Goal: Task Accomplishment & Management: Complete application form

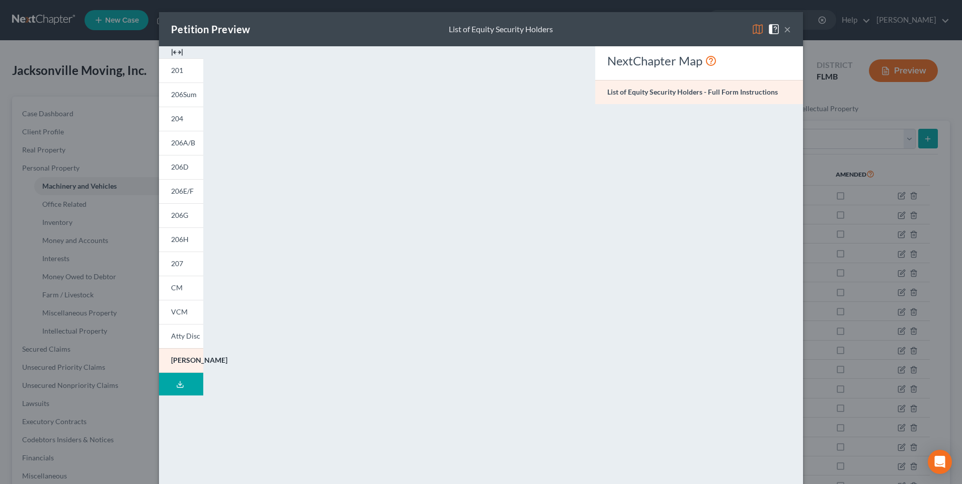
scroll to position [84, 0]
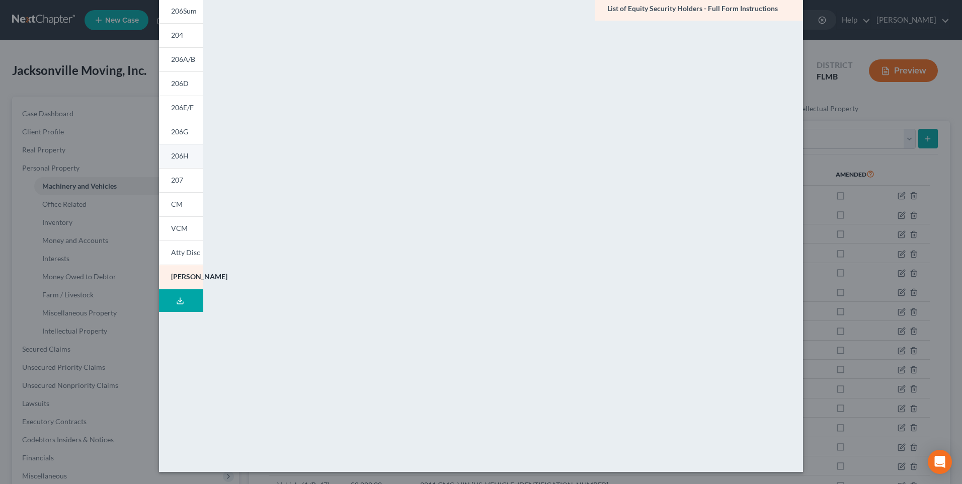
click at [177, 173] on link "207" at bounding box center [181, 180] width 44 height 24
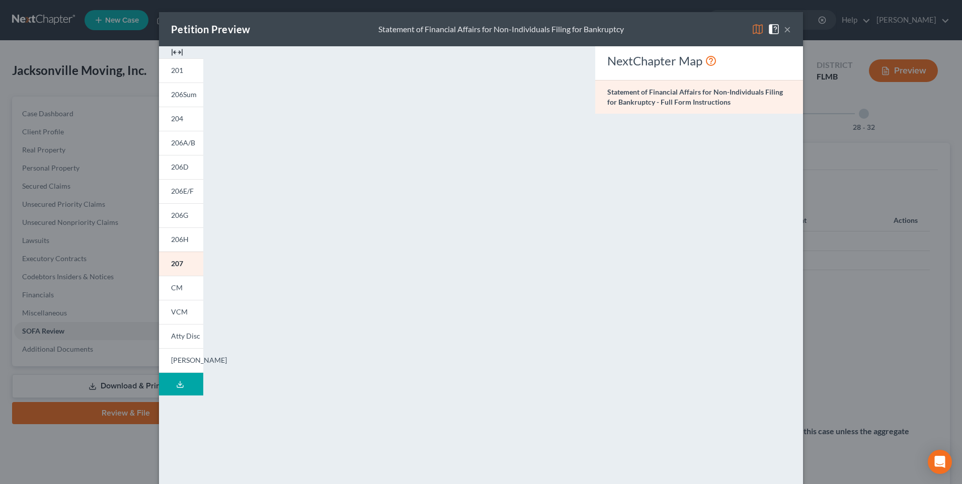
drag, startPoint x: 784, startPoint y: 21, endPoint x: 786, endPoint y: 29, distance: 8.2
click at [785, 21] on div "Petition Preview Statement of Financial Affairs for Non-Individuals Filing for …" at bounding box center [481, 29] width 644 height 34
click at [786, 29] on button "×" at bounding box center [787, 29] width 7 height 12
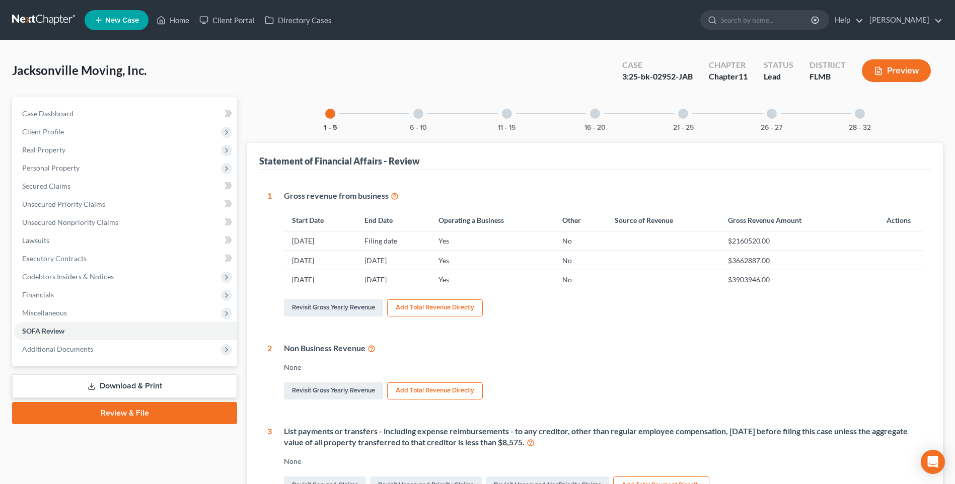
click at [117, 382] on link "Download & Print" at bounding box center [124, 386] width 225 height 24
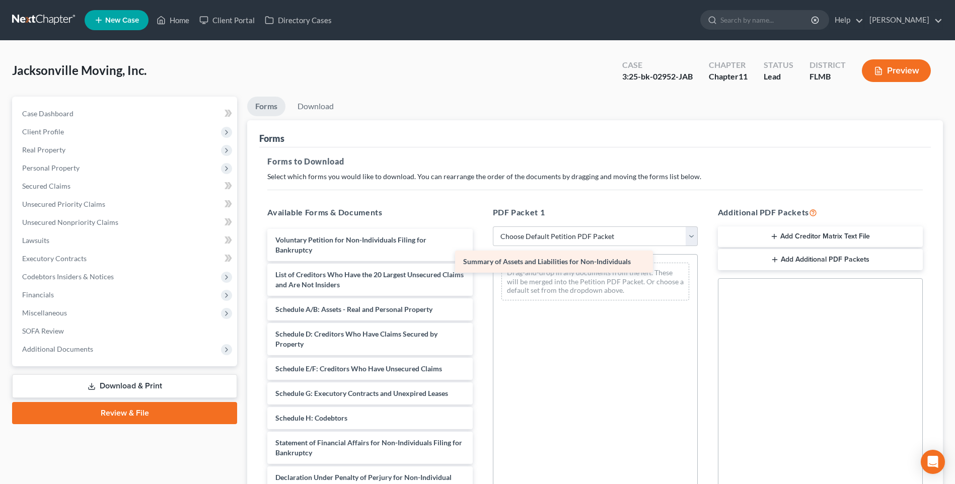
drag, startPoint x: 356, startPoint y: 278, endPoint x: 537, endPoint y: 267, distance: 181.5
click at [480, 264] on div "Summary of Assets and Liabilities for Non-Individuals Voluntary Petition for No…" at bounding box center [369, 413] width 221 height 368
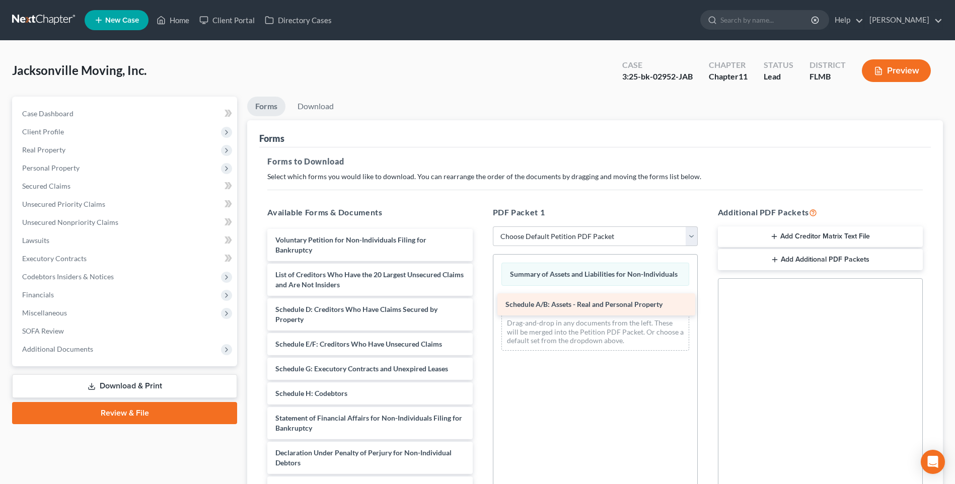
drag, startPoint x: 365, startPoint y: 311, endPoint x: 589, endPoint y: 304, distance: 224.1
click at [480, 304] on div "Schedule A/B: Assets - Real and Personal Property Voluntary Petition for Non-In…" at bounding box center [369, 401] width 221 height 344
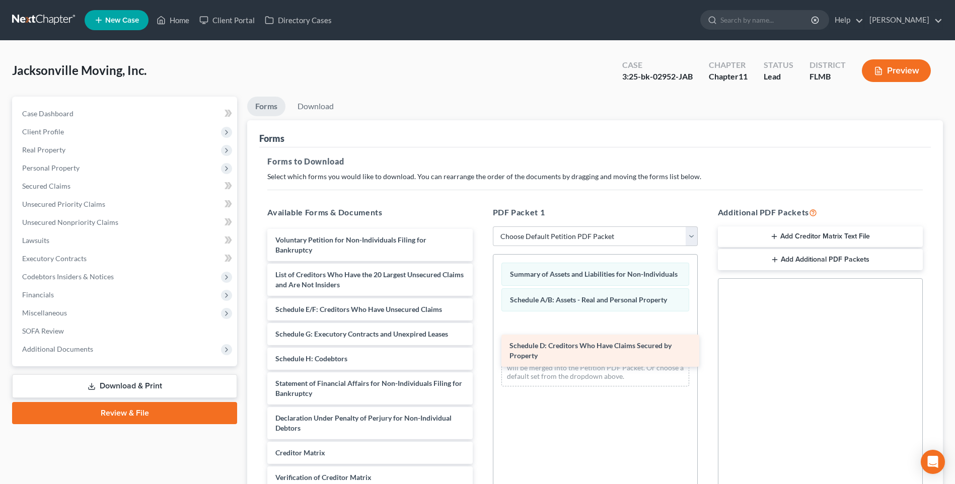
drag, startPoint x: 326, startPoint y: 309, endPoint x: 559, endPoint y: 329, distance: 233.4
click at [480, 329] on div "Schedule D: Creditors Who Have Claims Secured by Property Voluntary Petition fo…" at bounding box center [369, 383] width 221 height 309
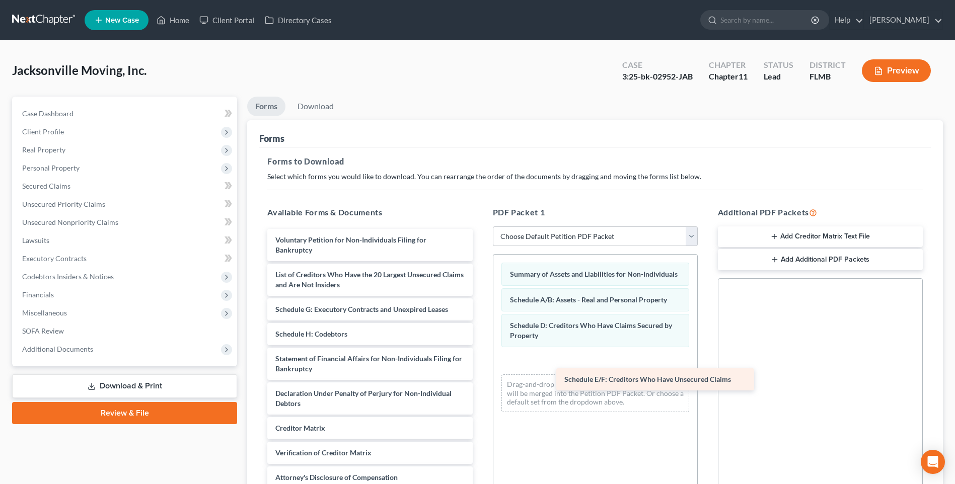
drag, startPoint x: 321, startPoint y: 308, endPoint x: 608, endPoint y: 375, distance: 294.8
click at [480, 378] on div "Schedule E/F: Creditors Who Have Unsecured Claims Voluntary Petition for Non-In…" at bounding box center [369, 371] width 221 height 284
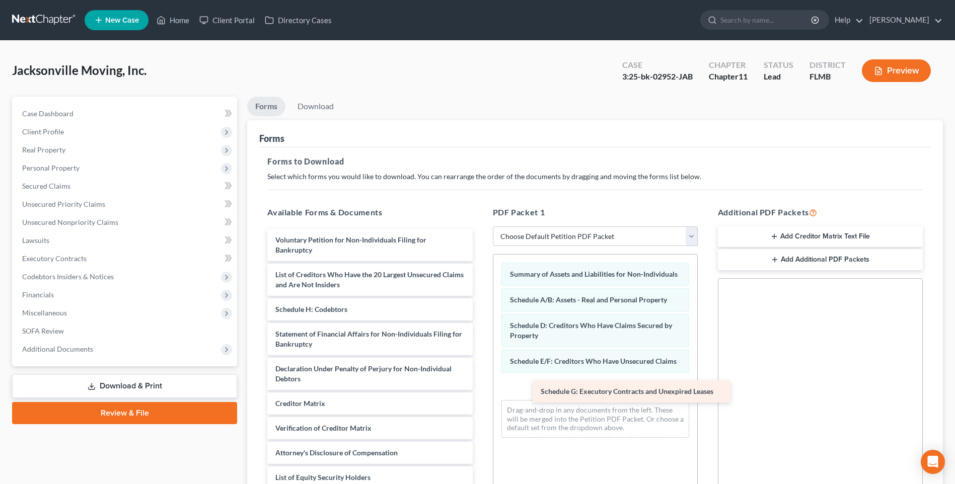
drag, startPoint x: 357, startPoint y: 312, endPoint x: 615, endPoint y: 388, distance: 268.5
click at [480, 394] on div "Schedule G: Executory Contracts and Unexpired Leases Voluntary Petition for Non…" at bounding box center [369, 359] width 221 height 260
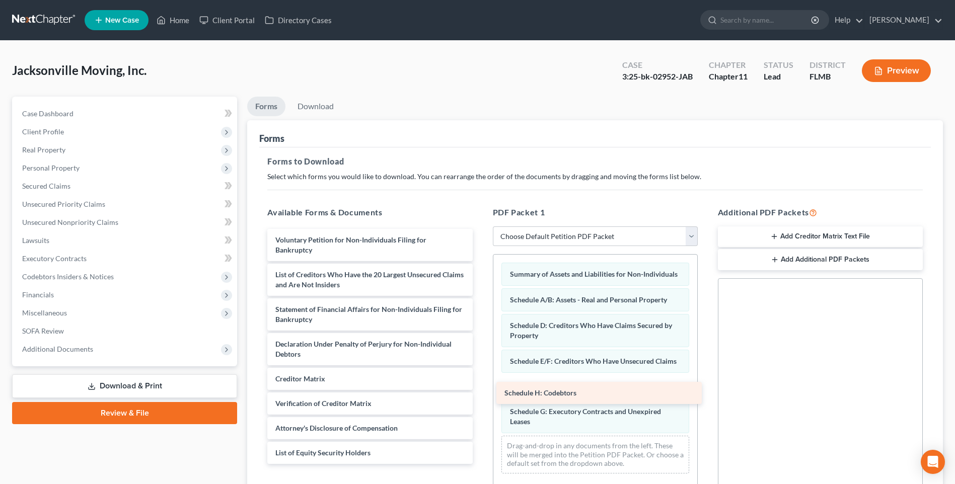
drag, startPoint x: 346, startPoint y: 295, endPoint x: 589, endPoint y: 393, distance: 262.0
click at [480, 395] on div "Schedule H: Codebtors Voluntary Petition for Non-Individuals Filing for Bankrup…" at bounding box center [369, 346] width 221 height 235
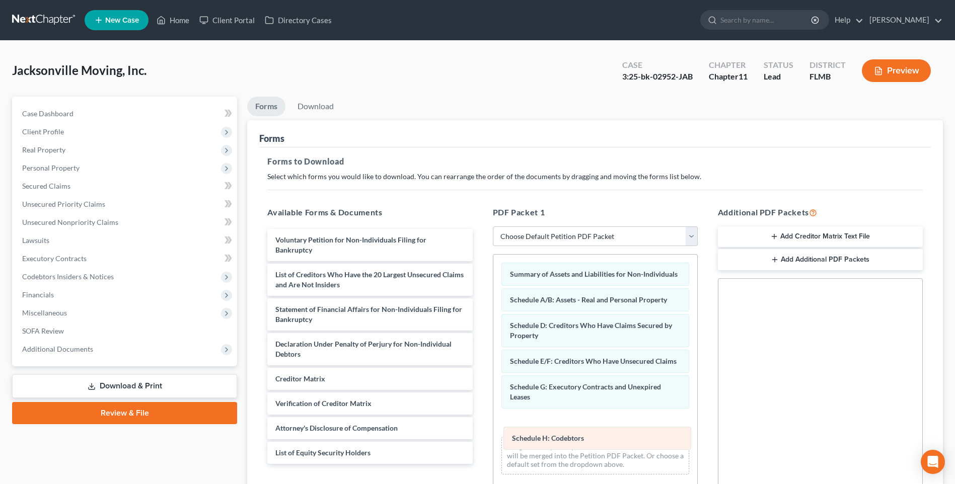
drag, startPoint x: 561, startPoint y: 393, endPoint x: 555, endPoint y: 435, distance: 42.7
click at [562, 442] on div "Schedule H: Codebtors Summary of Assets and Liabilities for Non-Individuals Sch…" at bounding box center [595, 369] width 204 height 228
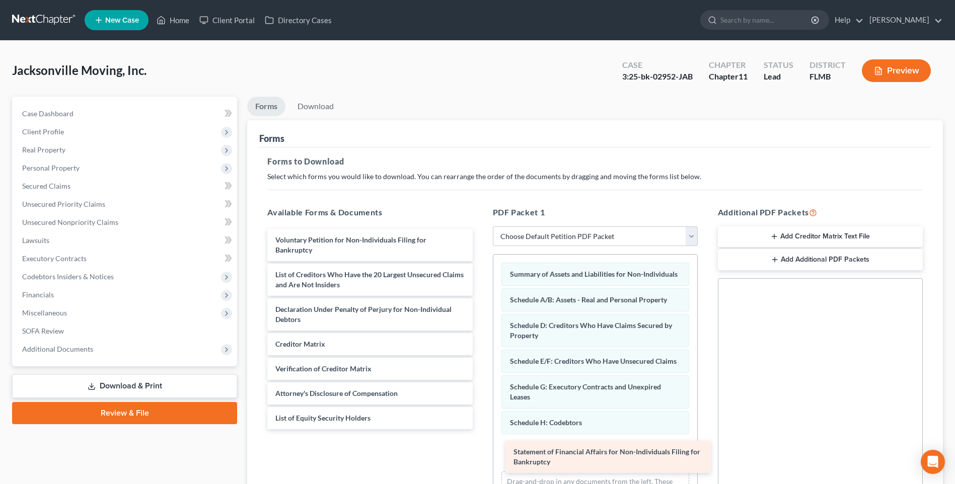
drag, startPoint x: 331, startPoint y: 303, endPoint x: 569, endPoint y: 456, distance: 282.7
click at [480, 429] on div "Statement of Financial Affairs for Non-Individuals Filing for Bankruptcy Volunt…" at bounding box center [369, 329] width 221 height 200
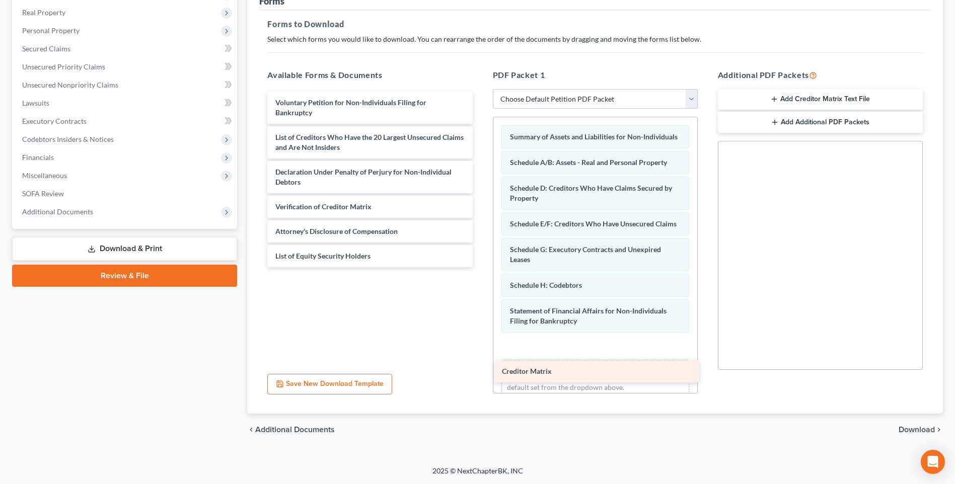
drag, startPoint x: 330, startPoint y: 194, endPoint x: 557, endPoint y: 367, distance: 285.5
click at [480, 267] on div "Creditor Matrix Voluntary Petition for Non-Individuals Filing for Bankruptcy Li…" at bounding box center [369, 180] width 221 height 176
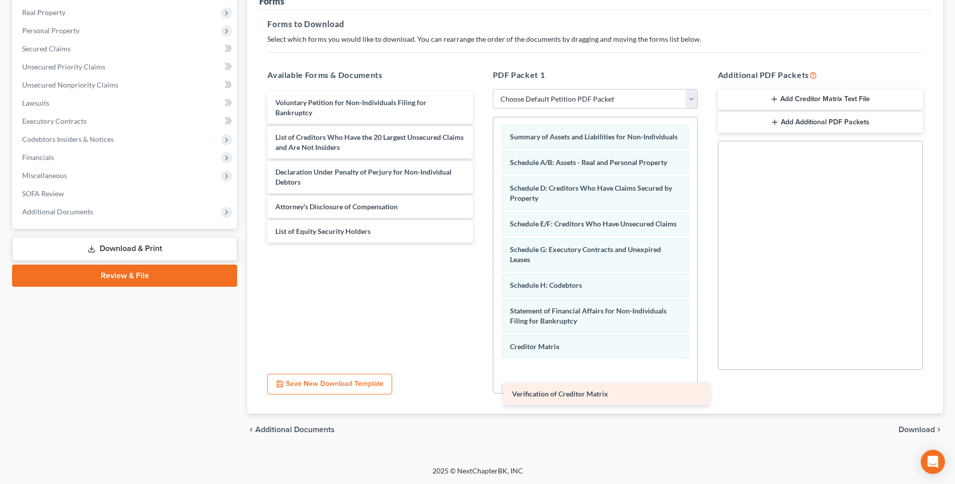
drag, startPoint x: 308, startPoint y: 193, endPoint x: 544, endPoint y: 390, distance: 308.0
click at [480, 243] on div "Verification of Creditor Matrix Voluntary Petition for Non-Individuals Filing f…" at bounding box center [369, 167] width 221 height 151
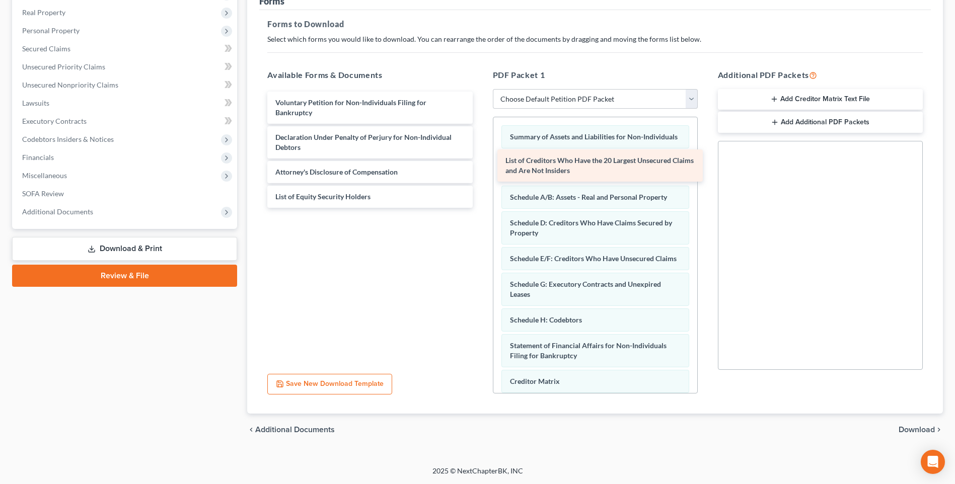
drag, startPoint x: 328, startPoint y: 130, endPoint x: 558, endPoint y: 163, distance: 232.4
click at [480, 163] on div "List of Creditors Who Have the 20 Largest Unsecured Claims and Are Not Insiders…" at bounding box center [369, 150] width 221 height 116
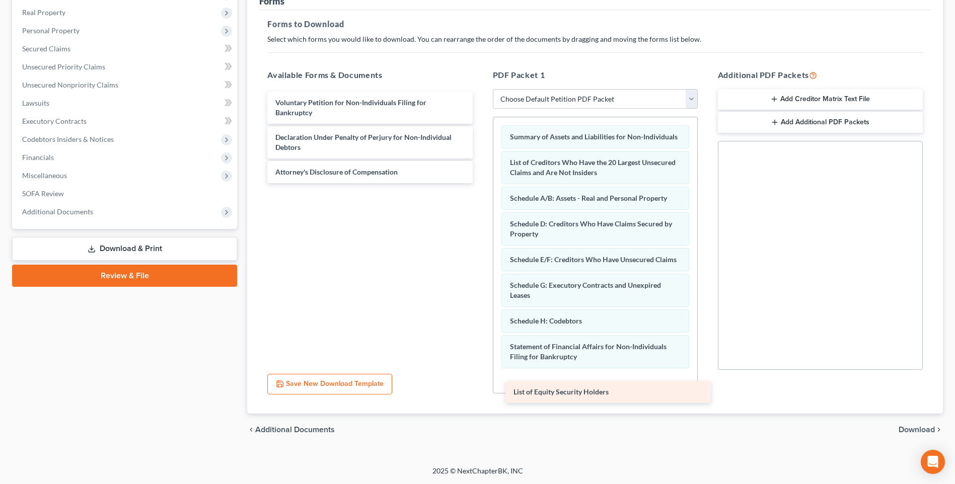
drag, startPoint x: 333, startPoint y: 184, endPoint x: 562, endPoint y: 386, distance: 305.2
click at [480, 183] on div "List of Equity Security Holders Voluntary Petition for Non-Individuals Filing f…" at bounding box center [369, 138] width 221 height 92
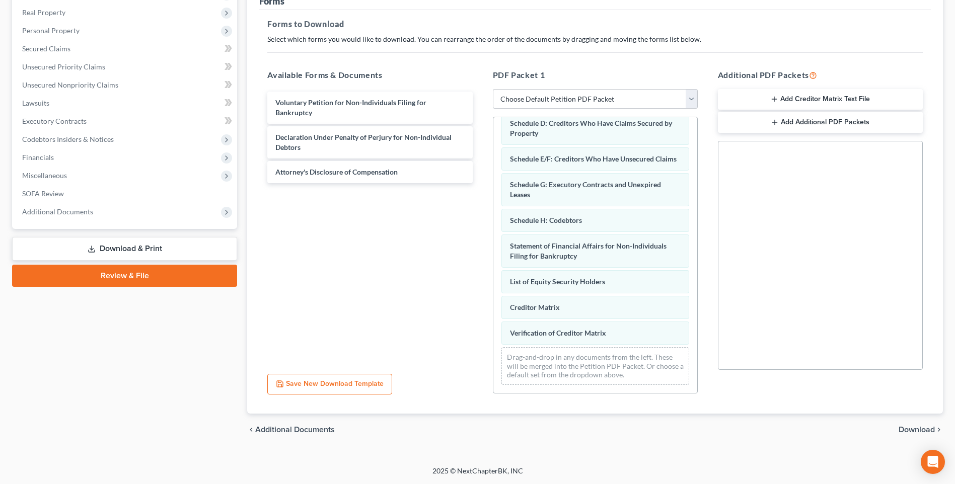
click at [309, 380] on button "Save New Download Template" at bounding box center [329, 384] width 125 height 21
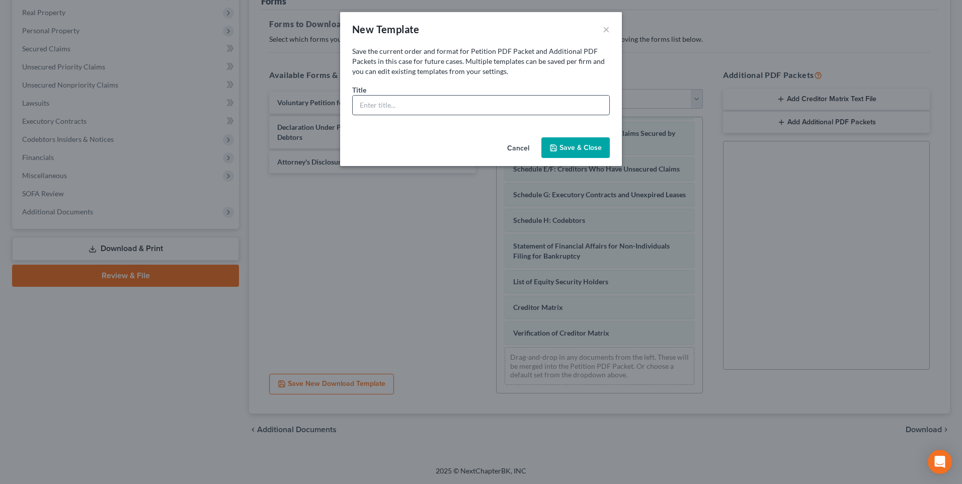
click at [424, 107] on input "text" at bounding box center [481, 105] width 257 height 19
type input "[PERSON_NAME]"
click at [581, 142] on button "Save & Close" at bounding box center [576, 147] width 68 height 21
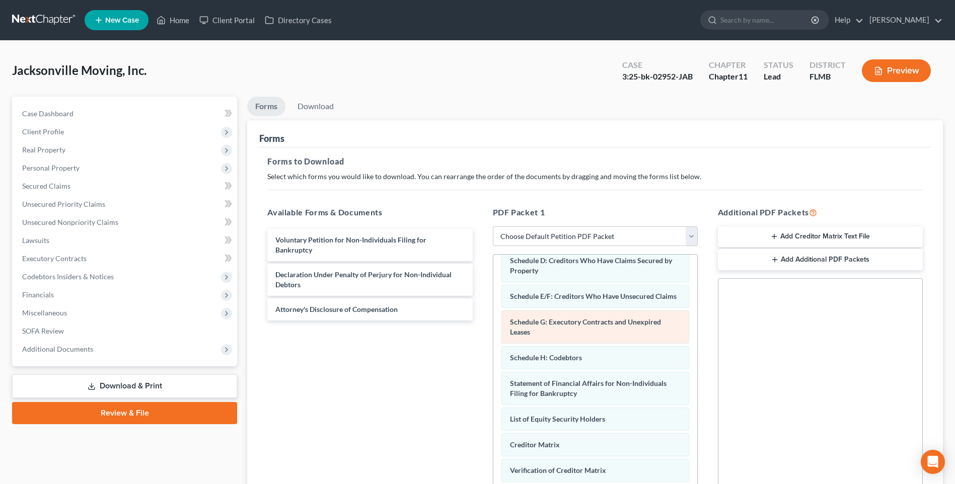
scroll to position [137, 0]
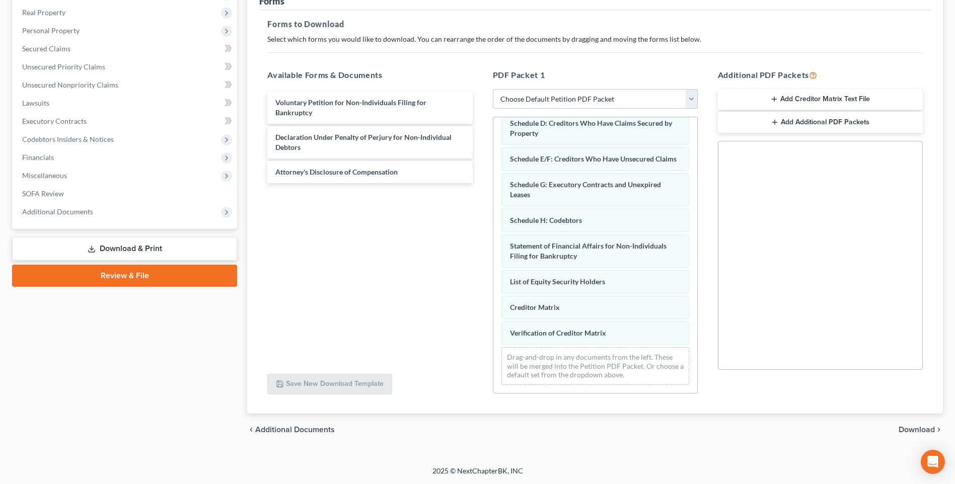
click at [909, 427] on span "Download" at bounding box center [916, 430] width 36 height 8
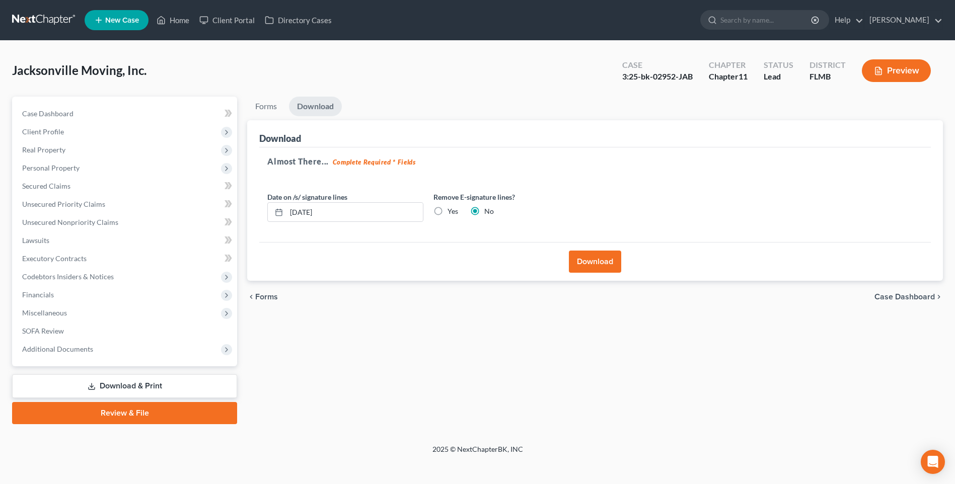
scroll to position [0, 0]
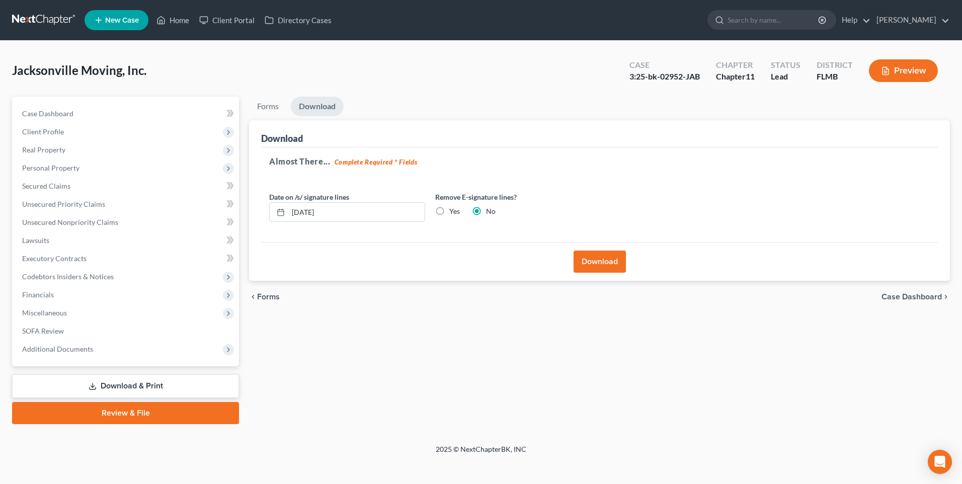
drag, startPoint x: 593, startPoint y: 252, endPoint x: 594, endPoint y: 260, distance: 8.1
click at [593, 253] on button "Download" at bounding box center [600, 262] width 52 height 22
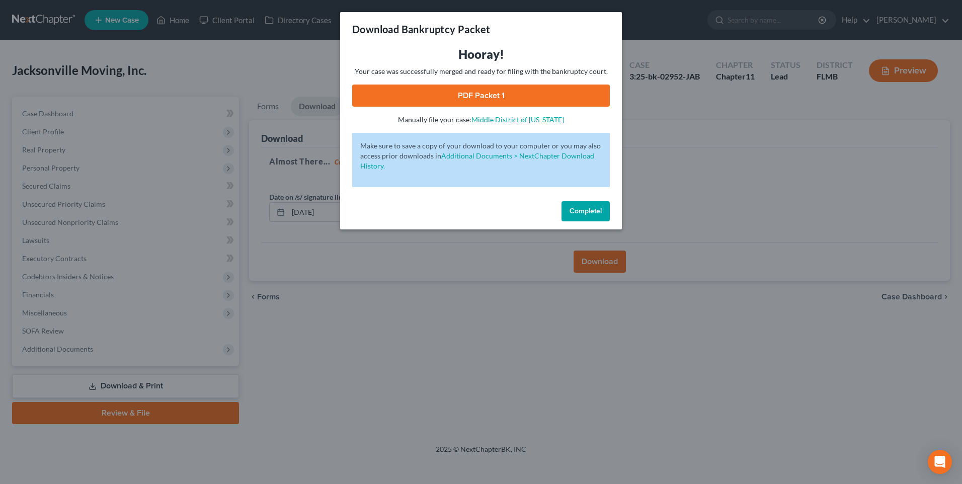
click at [437, 93] on link "PDF Packet 1" at bounding box center [481, 96] width 258 height 22
click at [573, 211] on span "Complete!" at bounding box center [586, 211] width 32 height 9
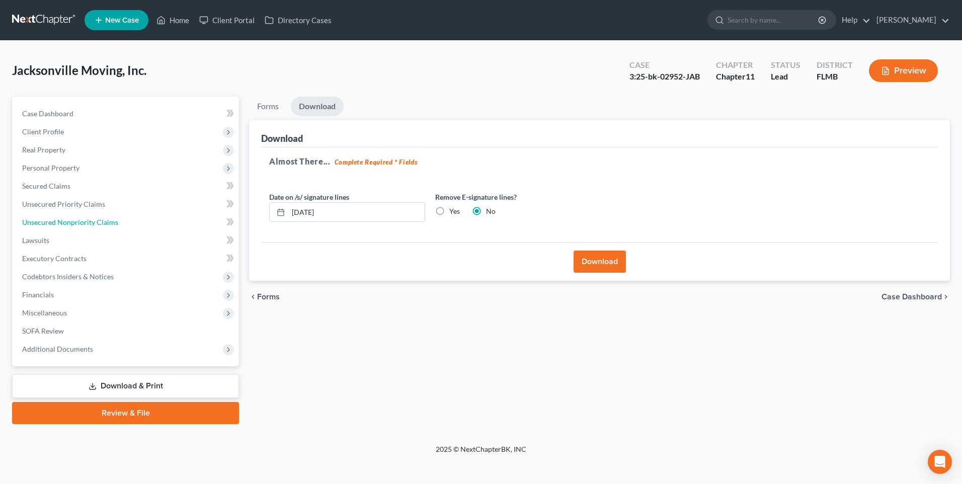
drag, startPoint x: 46, startPoint y: 224, endPoint x: 467, endPoint y: 214, distance: 420.9
click at [46, 224] on span "Unsecured Nonpriority Claims" at bounding box center [70, 222] width 96 height 9
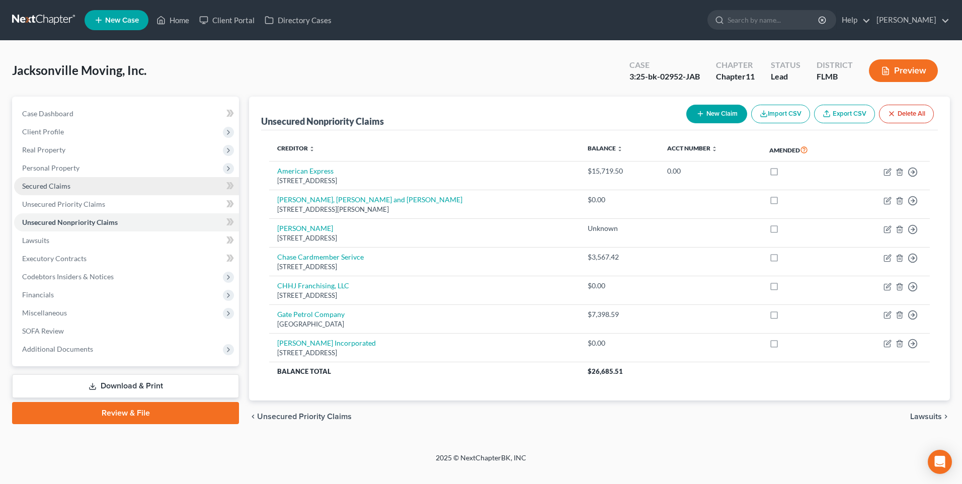
drag, startPoint x: 34, startPoint y: 166, endPoint x: 202, endPoint y: 177, distance: 168.5
click at [34, 166] on span "Personal Property" at bounding box center [50, 168] width 57 height 9
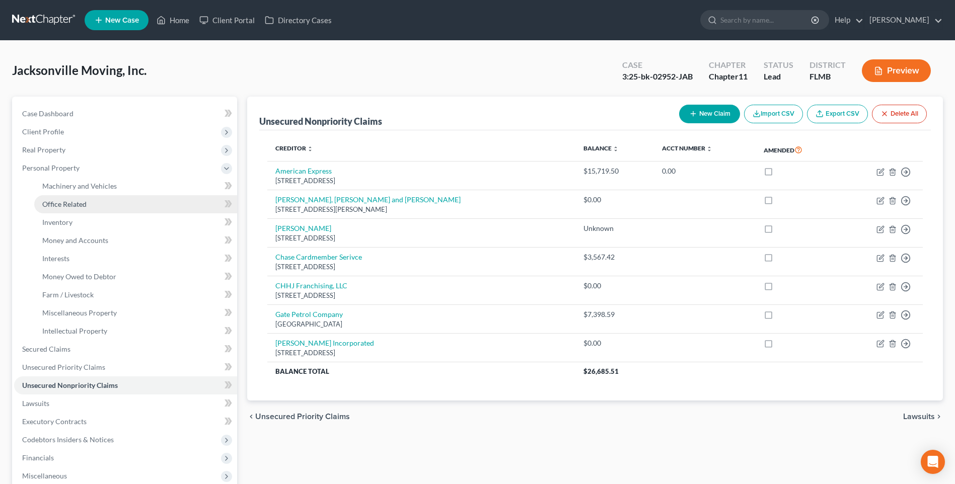
click at [63, 201] on span "Office Related" at bounding box center [64, 204] width 44 height 9
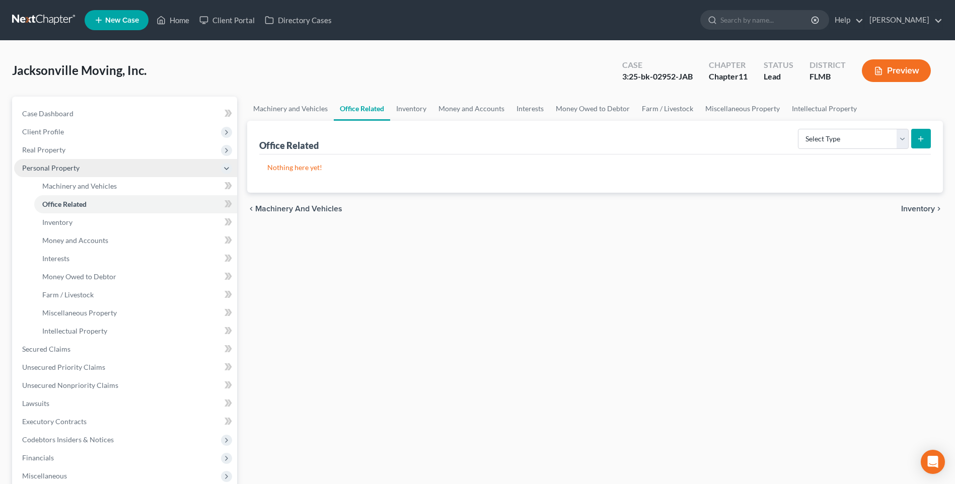
click at [58, 167] on span "Personal Property" at bounding box center [50, 168] width 57 height 9
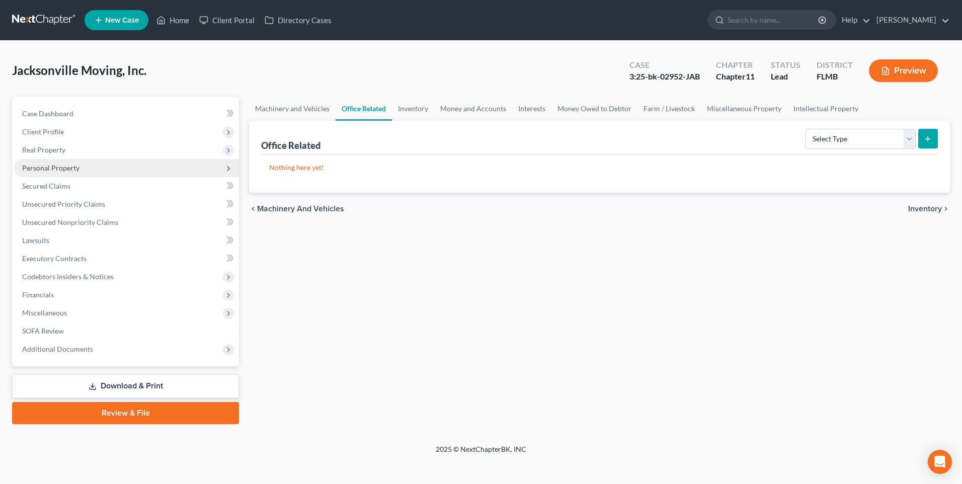
click at [46, 172] on span "Personal Property" at bounding box center [50, 168] width 57 height 9
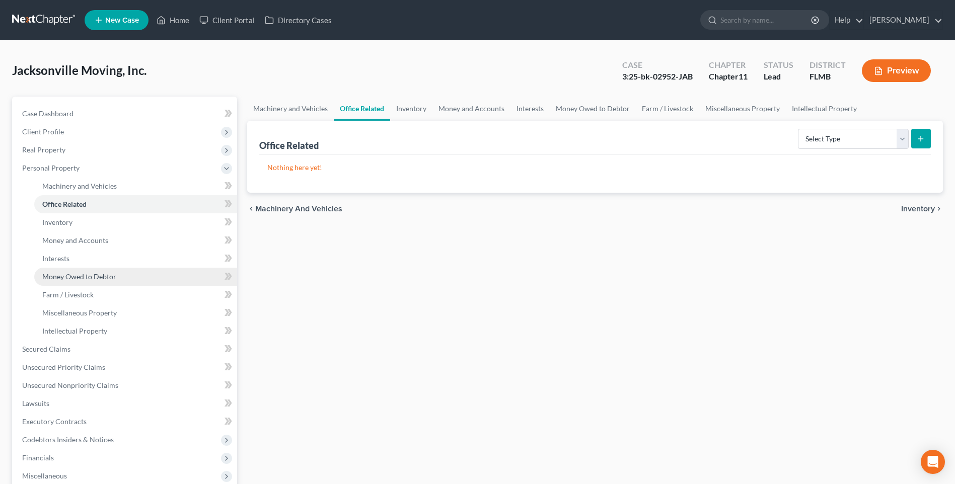
click at [64, 277] on span "Money Owed to Debtor" at bounding box center [79, 276] width 74 height 9
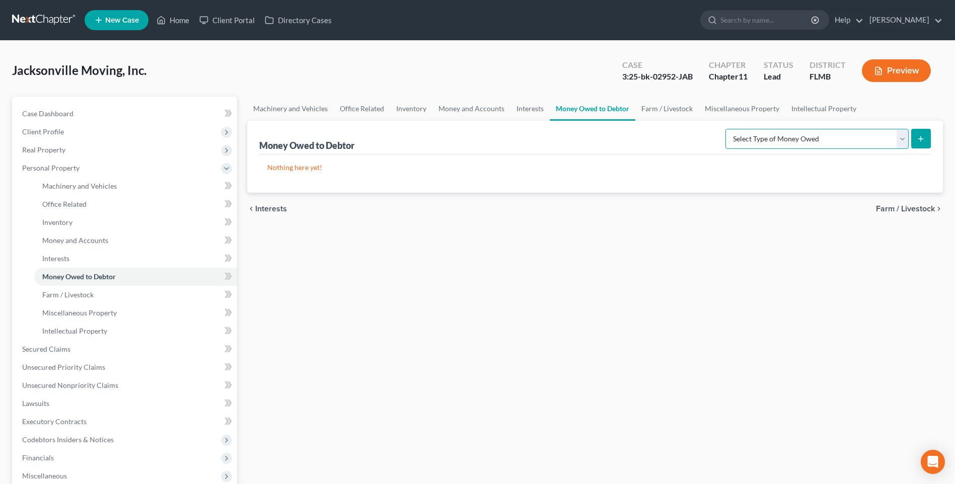
click at [904, 133] on select "Select Type of Money Owed Accounts Receivable (A/B: 11) Causes of Action Agains…" at bounding box center [816, 139] width 183 height 20
select select "accounts_receivable"
click at [727, 129] on select "Select Type of Money Owed Accounts Receivable (A/B: 11) Causes of Action Agains…" at bounding box center [816, 139] width 183 height 20
click at [919, 143] on button "submit" at bounding box center [921, 139] width 20 height 20
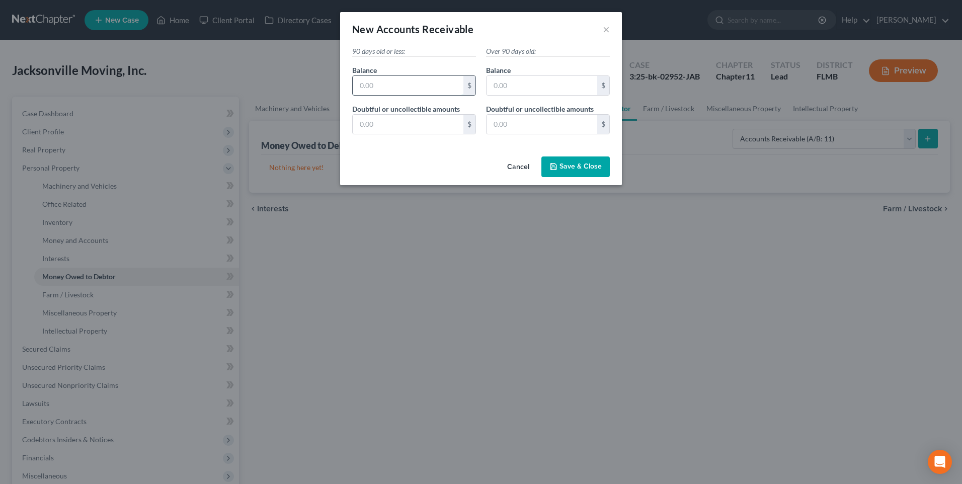
click at [400, 82] on input "text" at bounding box center [408, 85] width 111 height 19
type input "9,491.61"
click at [377, 121] on input "text" at bounding box center [408, 124] width 111 height 19
type input "5,773.81"
click at [591, 172] on button "Save & Close" at bounding box center [576, 167] width 68 height 21
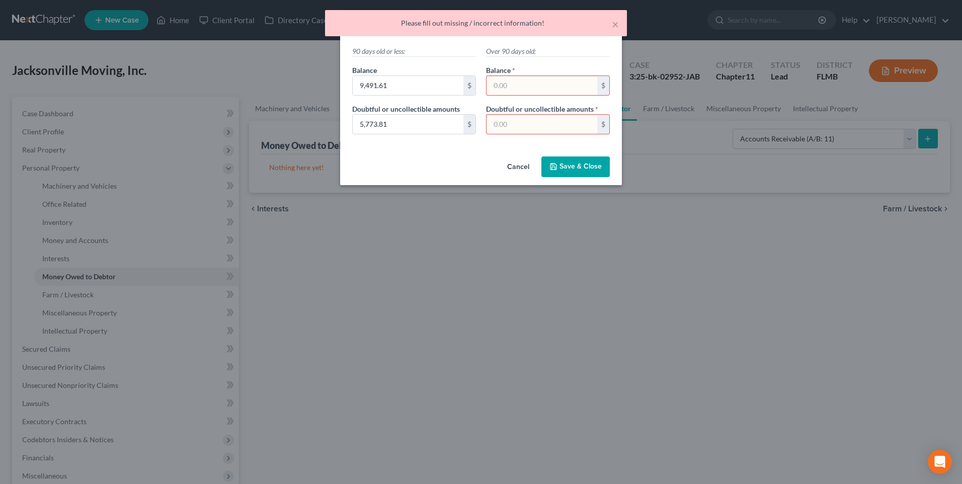
click at [562, 88] on input "text" at bounding box center [542, 85] width 111 height 19
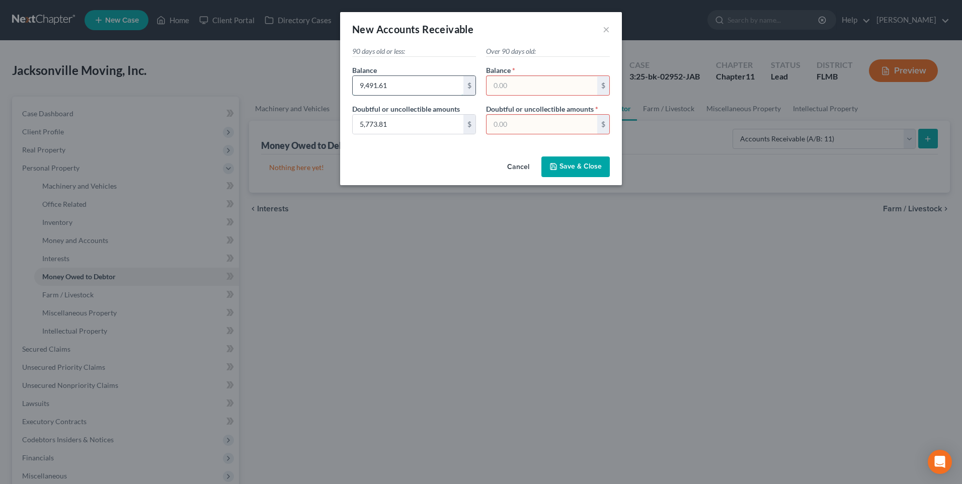
click at [442, 86] on input "9,491.61" at bounding box center [408, 85] width 111 height 19
type input "0"
click at [528, 84] on input "text" at bounding box center [542, 85] width 111 height 19
type input "9,491.61"
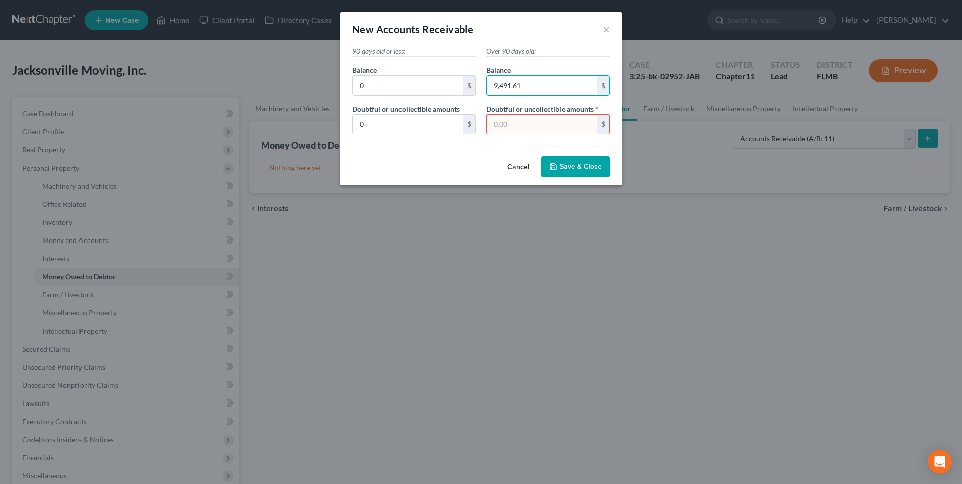
click at [513, 121] on input "text" at bounding box center [542, 124] width 111 height 19
type input "5,773.81"
click at [604, 166] on button "Save & Close" at bounding box center [576, 167] width 68 height 21
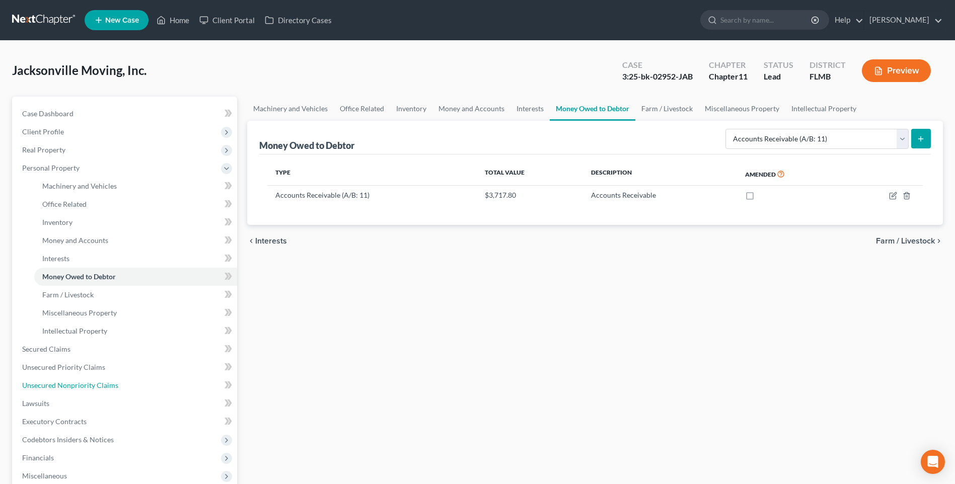
drag, startPoint x: 36, startPoint y: 388, endPoint x: 487, endPoint y: 332, distance: 454.8
click at [36, 388] on span "Unsecured Nonpriority Claims" at bounding box center [70, 385] width 96 height 9
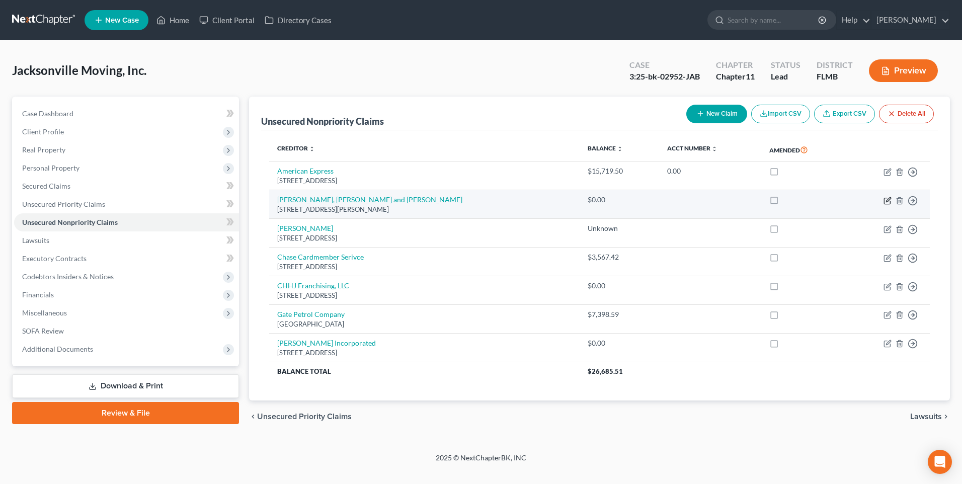
click at [886, 200] on icon "button" at bounding box center [888, 201] width 8 height 8
select select "9"
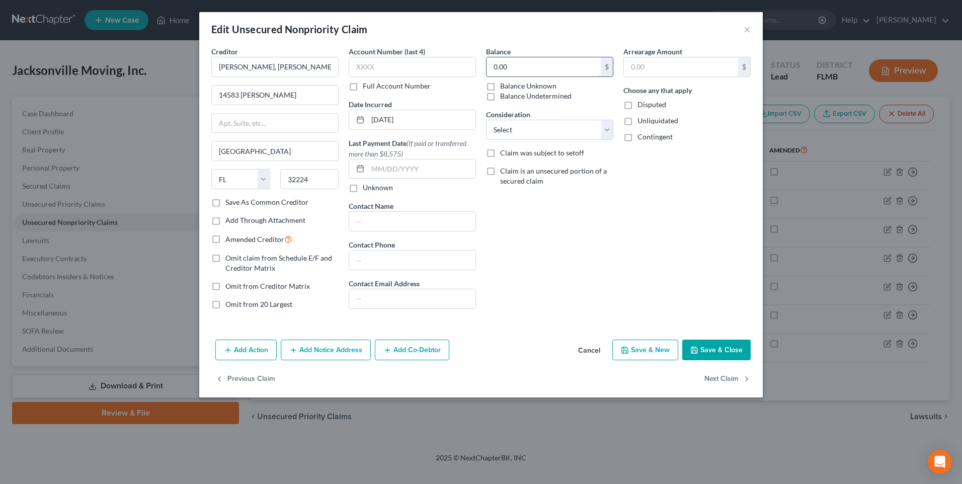
click at [535, 67] on input "0.00" at bounding box center [544, 66] width 114 height 19
type input "155,000"
drag, startPoint x: 697, startPoint y: 343, endPoint x: 710, endPoint y: 344, distance: 13.2
click at [698, 344] on button "Save & Close" at bounding box center [716, 350] width 68 height 21
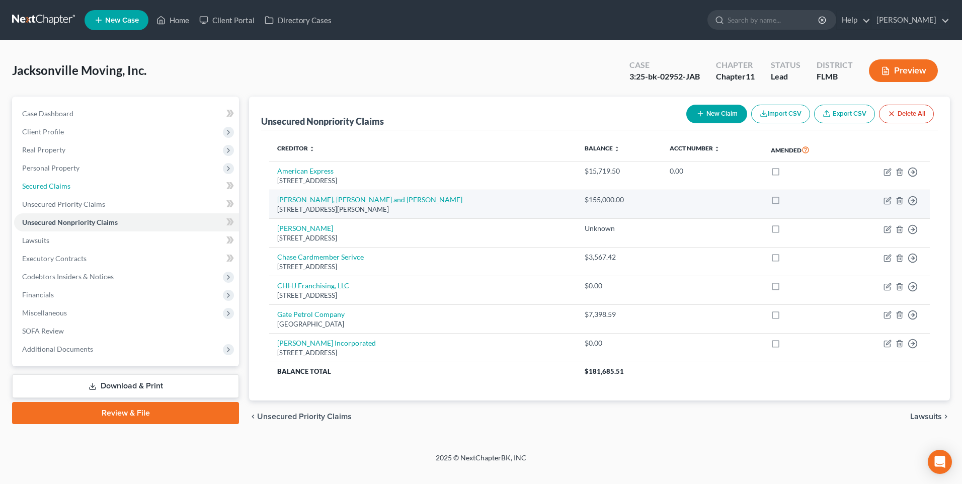
drag, startPoint x: 32, startPoint y: 186, endPoint x: 308, endPoint y: 194, distance: 275.4
click at [32, 186] on span "Secured Claims" at bounding box center [46, 186] width 48 height 9
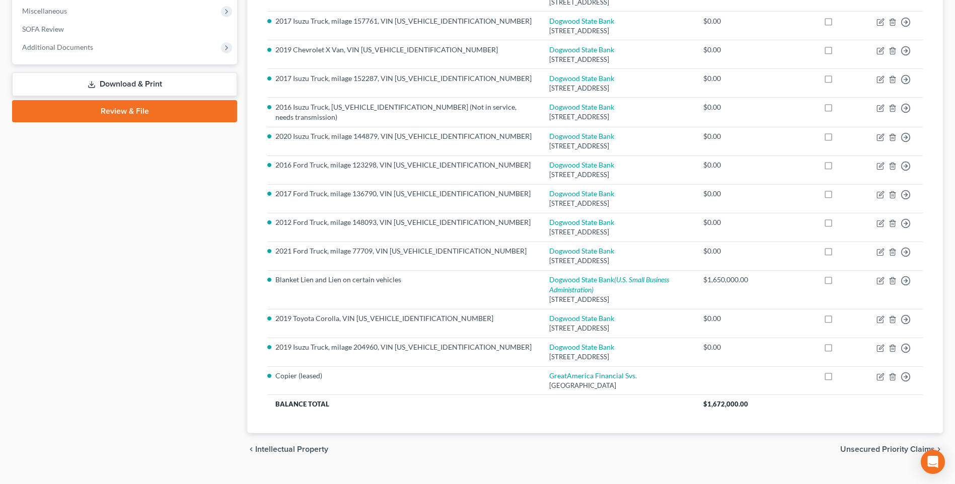
scroll to position [50, 0]
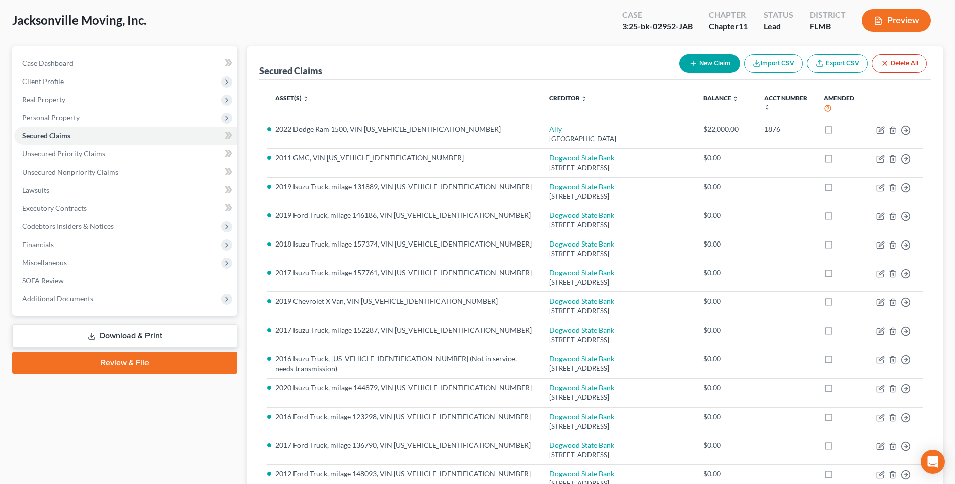
click at [708, 58] on button "New Claim" at bounding box center [709, 63] width 61 height 19
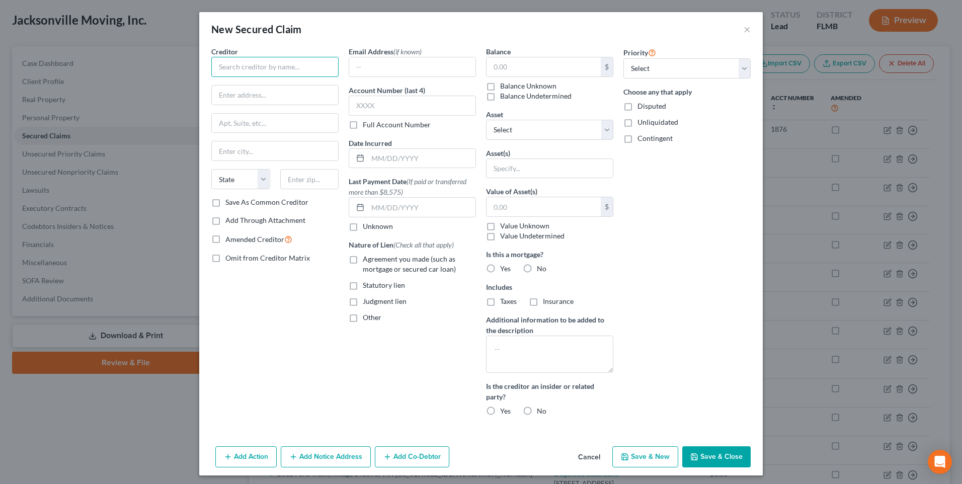
click at [245, 67] on input "text" at bounding box center [274, 67] width 127 height 20
type input "Dogwood Bank"
drag, startPoint x: 248, startPoint y: 90, endPoint x: 847, endPoint y: 106, distance: 599.6
click at [248, 90] on input "text" at bounding box center [275, 95] width 126 height 19
type input "[STREET_ADDRESS]"
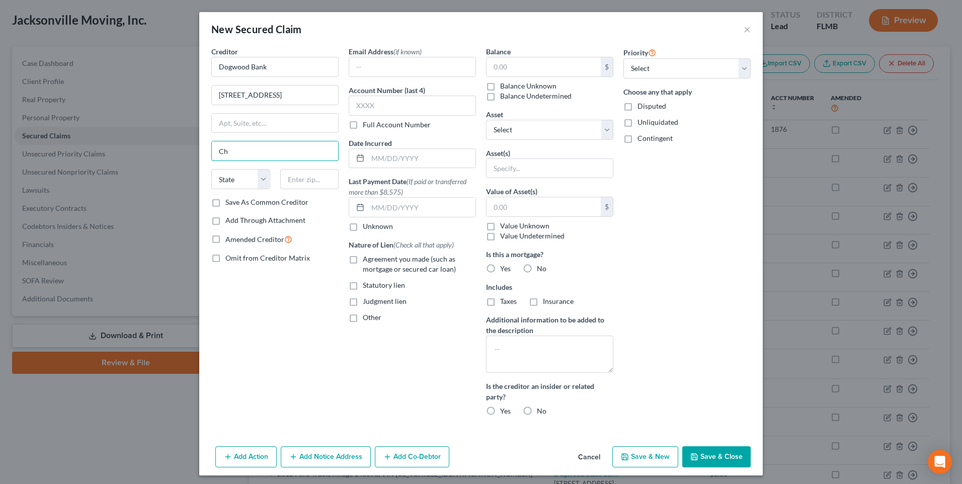
type input "Charlotte"
select select "28"
type input "28262"
click at [240, 200] on label "Save As Common Creditor" at bounding box center [266, 202] width 83 height 10
click at [236, 200] on input "Save As Common Creditor" at bounding box center [233, 200] width 7 height 7
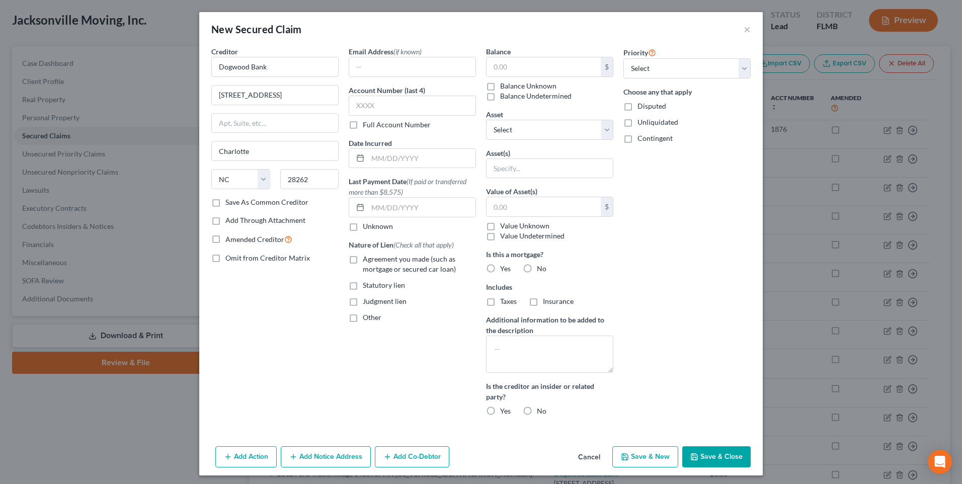
checkbox input "true"
click at [570, 63] on input "text" at bounding box center [544, 66] width 114 height 19
click at [531, 68] on input "text" at bounding box center [544, 66] width 114 height 19
type input "76,702.43"
click at [516, 350] on textarea at bounding box center [549, 354] width 127 height 37
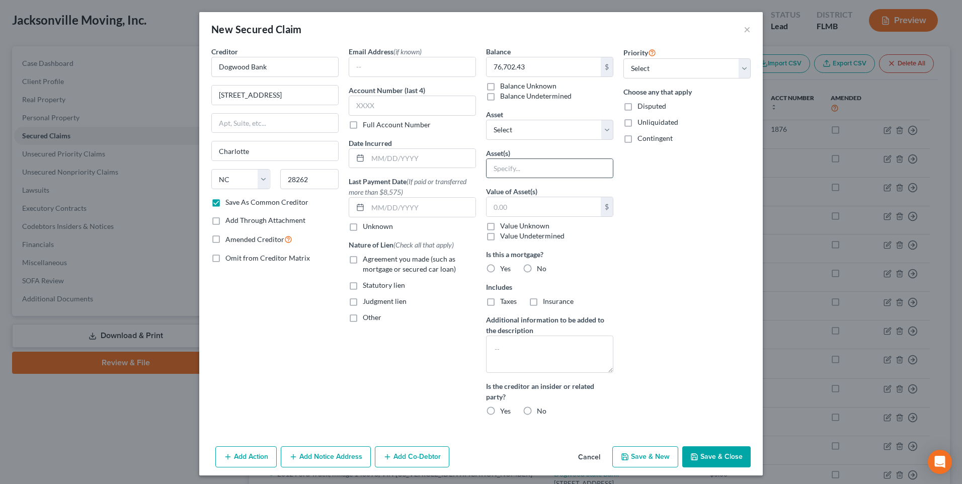
drag, startPoint x: 571, startPoint y: 167, endPoint x: 580, endPoint y: 158, distance: 12.5
click at [572, 167] on input "text" at bounding box center [550, 168] width 126 height 19
type input "Blanket lien"
drag, startPoint x: 700, startPoint y: 453, endPoint x: 893, endPoint y: 484, distance: 195.2
click at [701, 453] on button "Save & Close" at bounding box center [716, 456] width 68 height 21
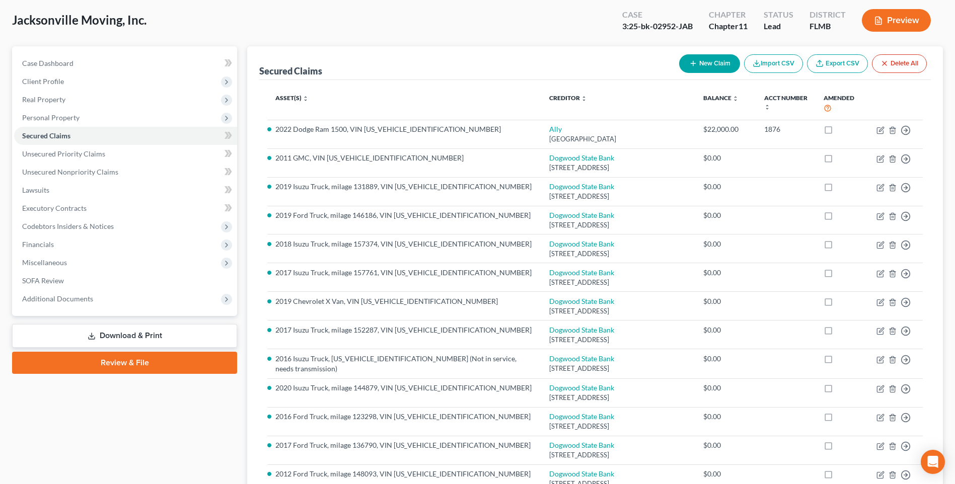
click at [139, 338] on link "Download & Print" at bounding box center [124, 336] width 225 height 24
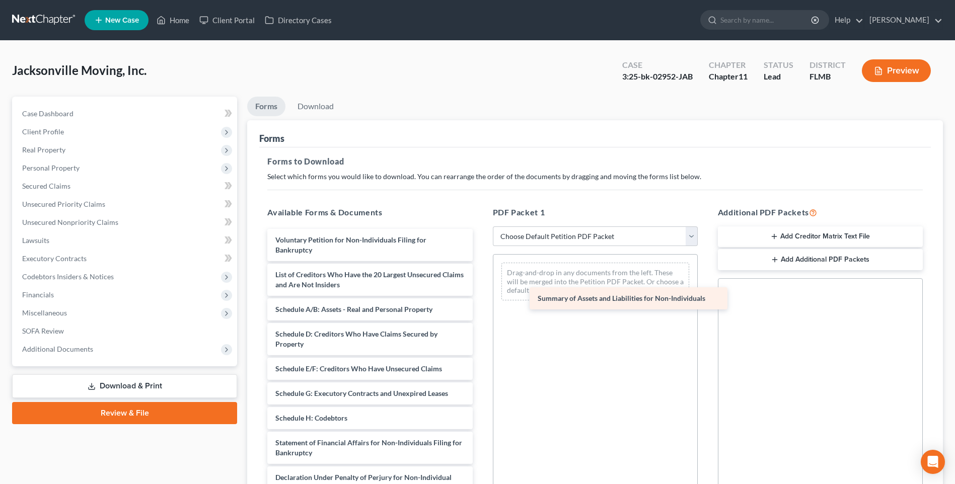
drag, startPoint x: 332, startPoint y: 275, endPoint x: 595, endPoint y: 299, distance: 263.8
click at [480, 299] on div "Summary of Assets and Liabilities for Non-Individuals Voluntary Petition for No…" at bounding box center [369, 413] width 221 height 368
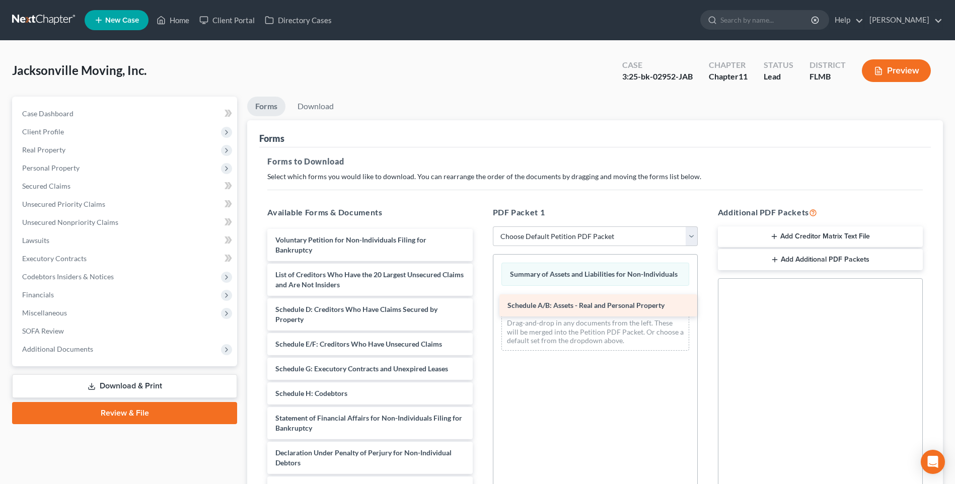
drag, startPoint x: 333, startPoint y: 312, endPoint x: 566, endPoint y: 300, distance: 233.3
click at [480, 301] on div "Schedule A/B: Assets - Real and Personal Property Voluntary Petition for Non-In…" at bounding box center [369, 401] width 221 height 344
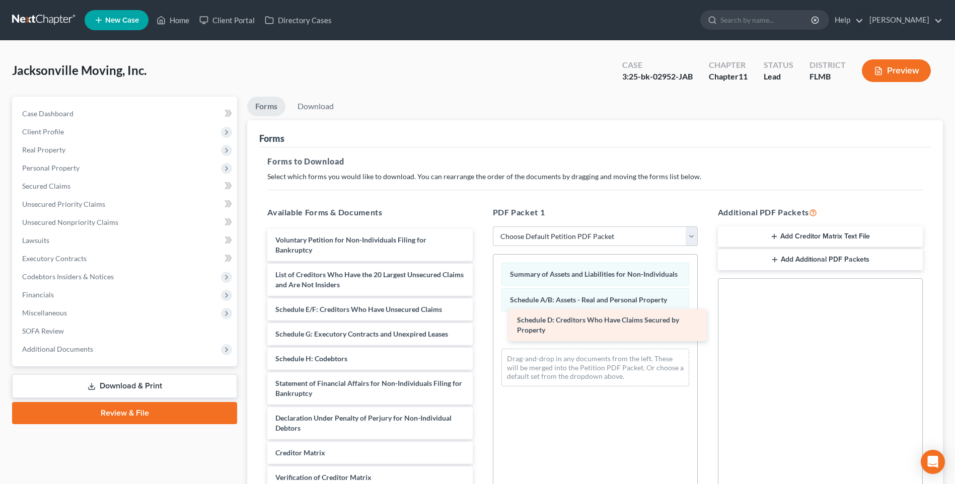
drag, startPoint x: 348, startPoint y: 314, endPoint x: 590, endPoint y: 325, distance: 241.8
click at [480, 325] on div "Schedule D: Creditors Who Have Claims Secured by Property Voluntary Petition fo…" at bounding box center [369, 383] width 221 height 309
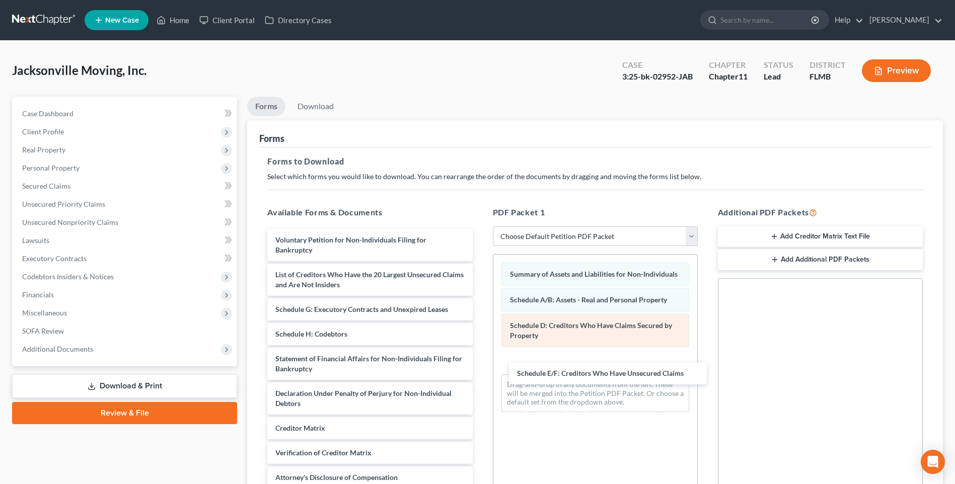
drag, startPoint x: 333, startPoint y: 309, endPoint x: 568, endPoint y: 341, distance: 237.7
click at [480, 352] on div "Schedule E/F: Creditors Who Have Unsecured Claims Voluntary Petition for Non-In…" at bounding box center [369, 371] width 221 height 284
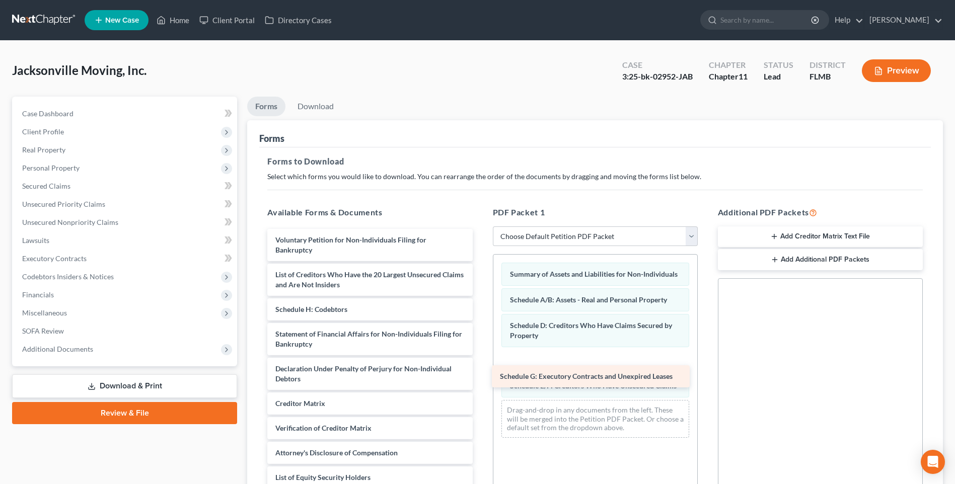
drag, startPoint x: 367, startPoint y: 325, endPoint x: 525, endPoint y: 377, distance: 165.8
click at [480, 377] on div "Schedule G: Executory Contracts and Unexpired Leases Voluntary Petition for Non…" at bounding box center [369, 359] width 221 height 260
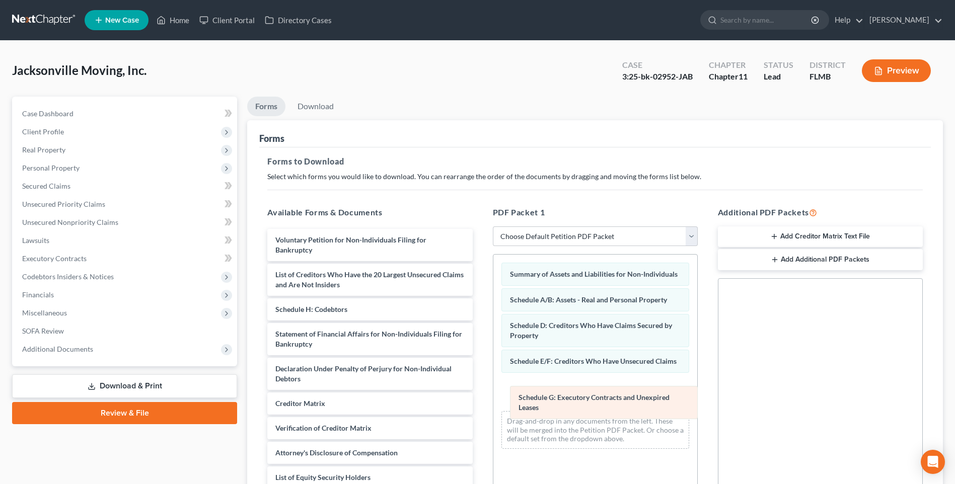
drag, startPoint x: 551, startPoint y: 368, endPoint x: 559, endPoint y: 405, distance: 37.2
click at [559, 405] on div "Schedule G: Executory Contracts and Unexpired Leases Summary of Assets and Liab…" at bounding box center [595, 356] width 204 height 202
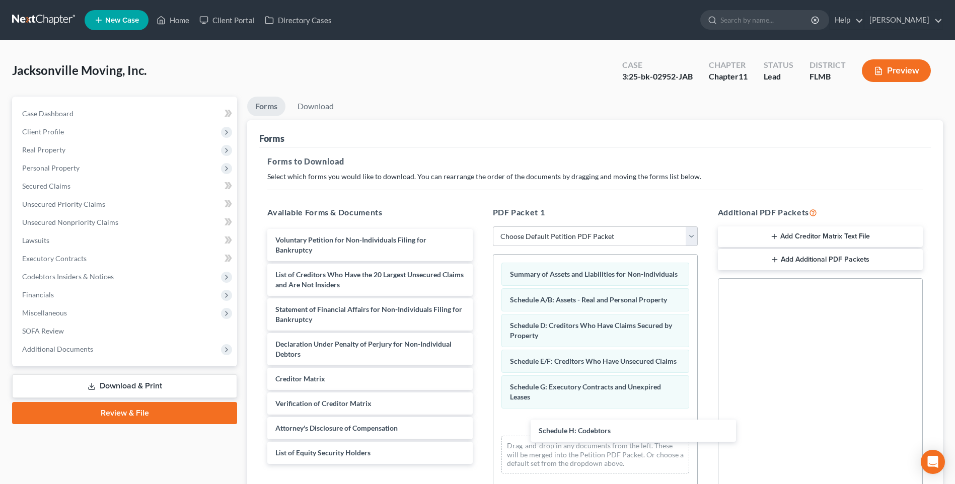
drag, startPoint x: 338, startPoint y: 303, endPoint x: 473, endPoint y: 391, distance: 160.1
click at [480, 435] on div "Schedule H: Codebtors Voluntary Petition for Non-Individuals Filing for Bankrup…" at bounding box center [369, 346] width 221 height 235
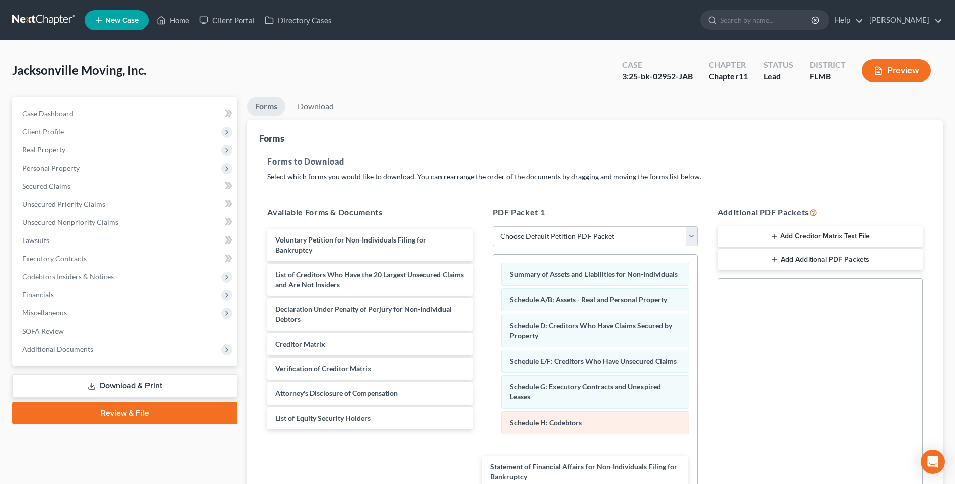
drag, startPoint x: 328, startPoint y: 305, endPoint x: 505, endPoint y: 415, distance: 208.7
click at [480, 429] on div "Statement of Financial Affairs for Non-Individuals Filing for Bankruptcy Volunt…" at bounding box center [369, 329] width 221 height 200
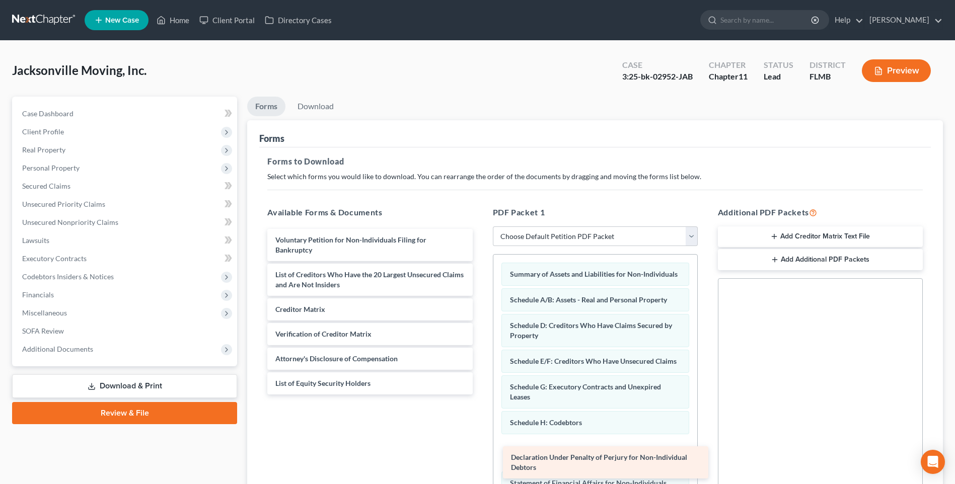
drag, startPoint x: 298, startPoint y: 301, endPoint x: 534, endPoint y: 459, distance: 283.7
click at [480, 395] on div "Declaration Under Penalty of Perjury for Non-Individual Debtors Voluntary Petit…" at bounding box center [369, 312] width 221 height 166
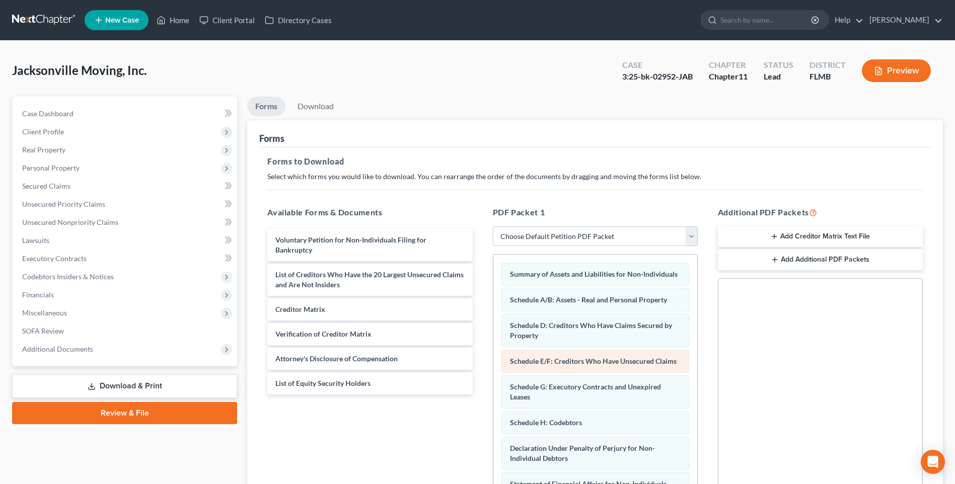
scroll to position [44, 0]
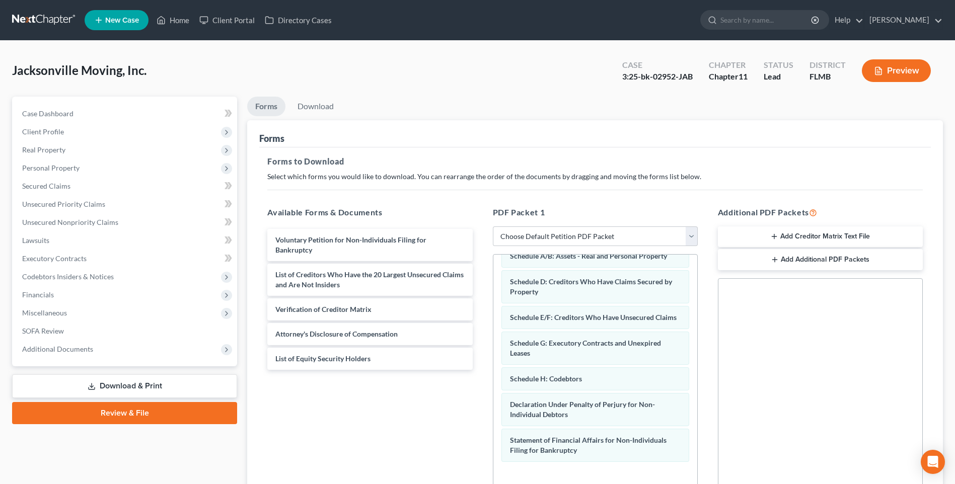
drag, startPoint x: 302, startPoint y: 295, endPoint x: 543, endPoint y: 483, distance: 304.9
click at [551, 484] on html "Home New Case Client Portal Directory Cases [PERSON_NAME] [PERSON_NAME][EMAIL_A…" at bounding box center [477, 311] width 955 height 622
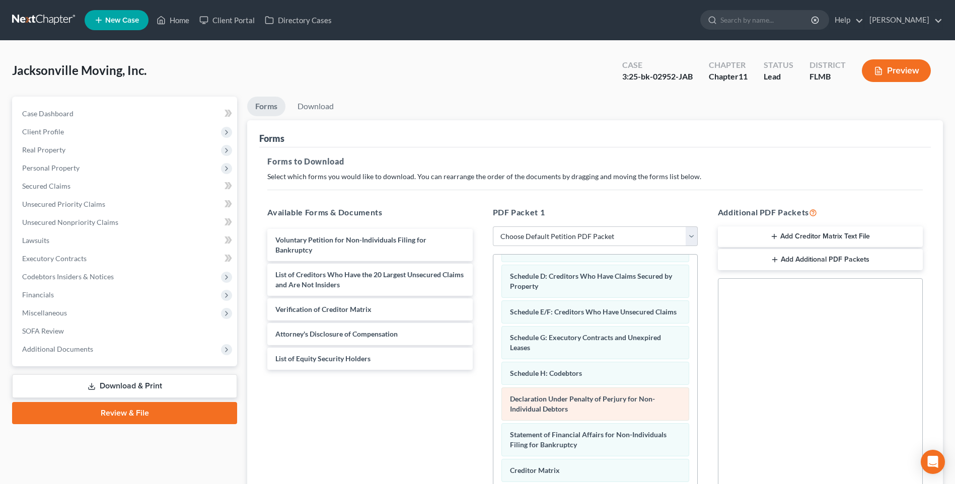
scroll to position [50, 0]
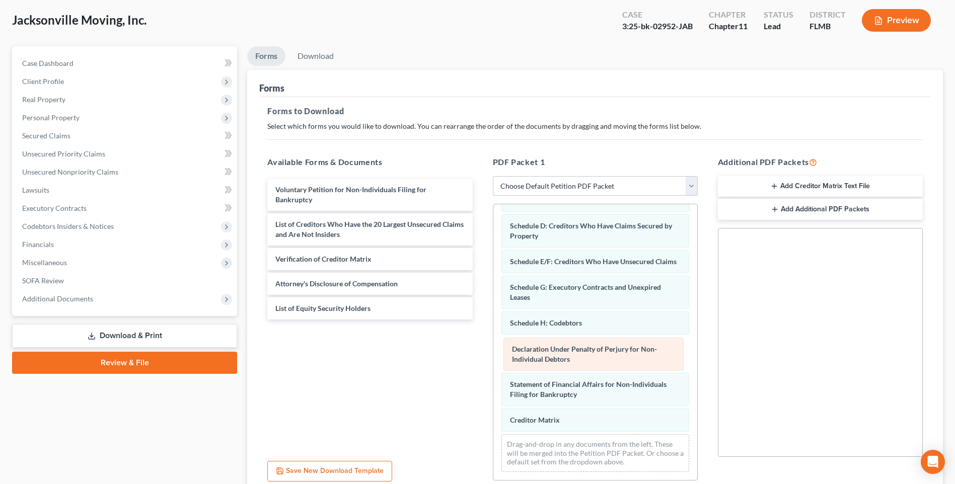
click at [544, 351] on div "Declaration Under Penalty of Perjury for Non-Individual Debtors Summary of Asse…" at bounding box center [595, 317] width 204 height 325
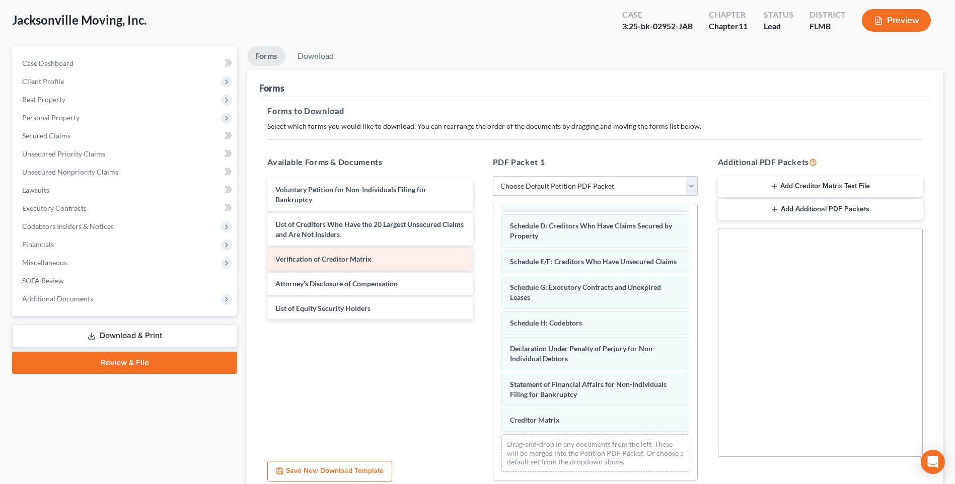
click at [304, 255] on span "Verification of Creditor Matrix" at bounding box center [323, 259] width 96 height 9
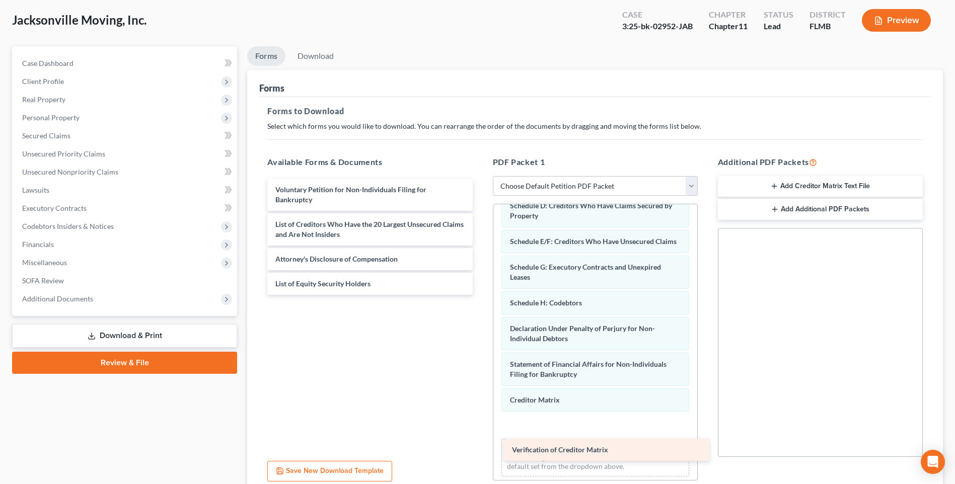
drag, startPoint x: 308, startPoint y: 246, endPoint x: 516, endPoint y: 438, distance: 283.5
click at [480, 295] on div "Verification of Creditor Matrix Voluntary Petition for Non-Individuals Filing f…" at bounding box center [369, 237] width 221 height 116
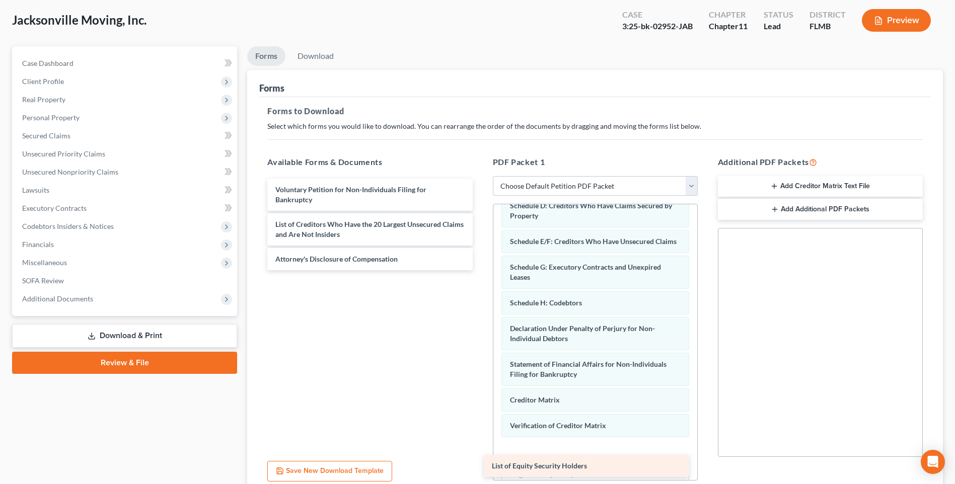
drag, startPoint x: 323, startPoint y: 275, endPoint x: 540, endPoint y: 468, distance: 289.5
click at [480, 270] on div "List of Equity Security Holders Voluntary Petition for Non-Individuals Filing f…" at bounding box center [369, 225] width 221 height 92
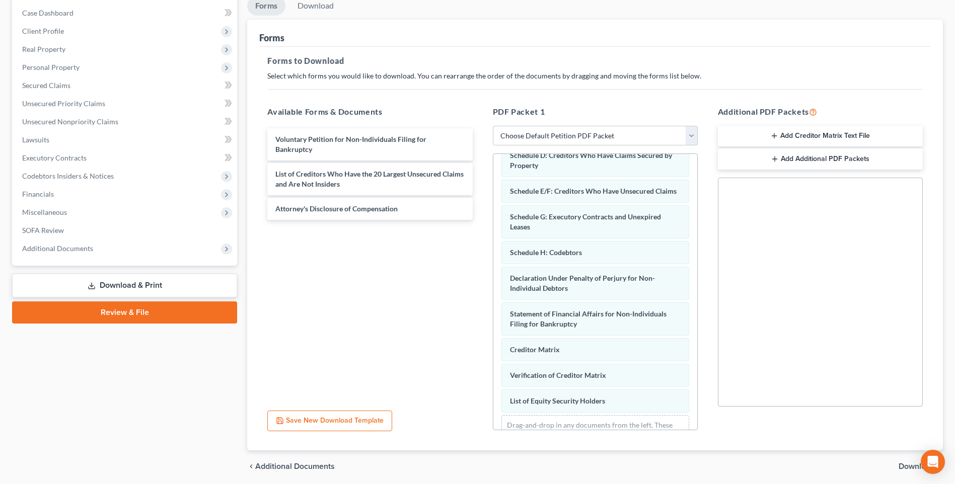
scroll to position [137, 0]
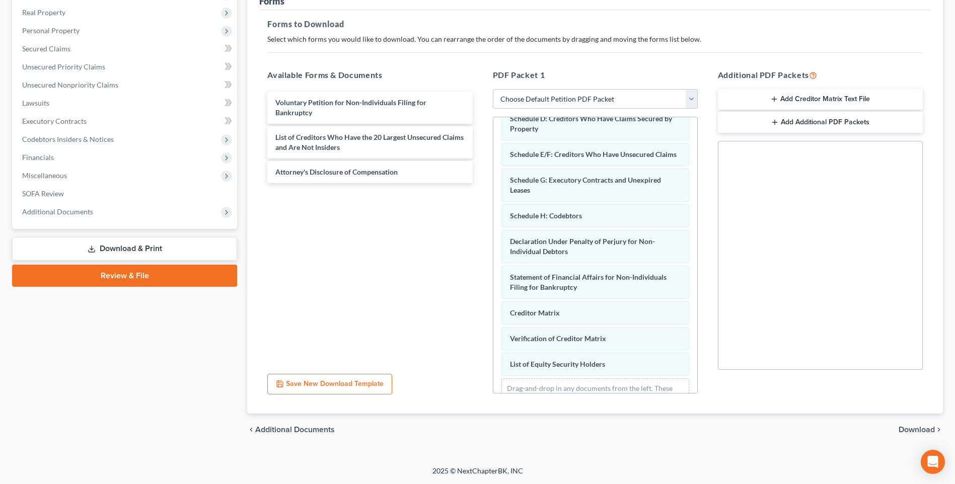
click at [911, 432] on span "Download" at bounding box center [916, 430] width 36 height 8
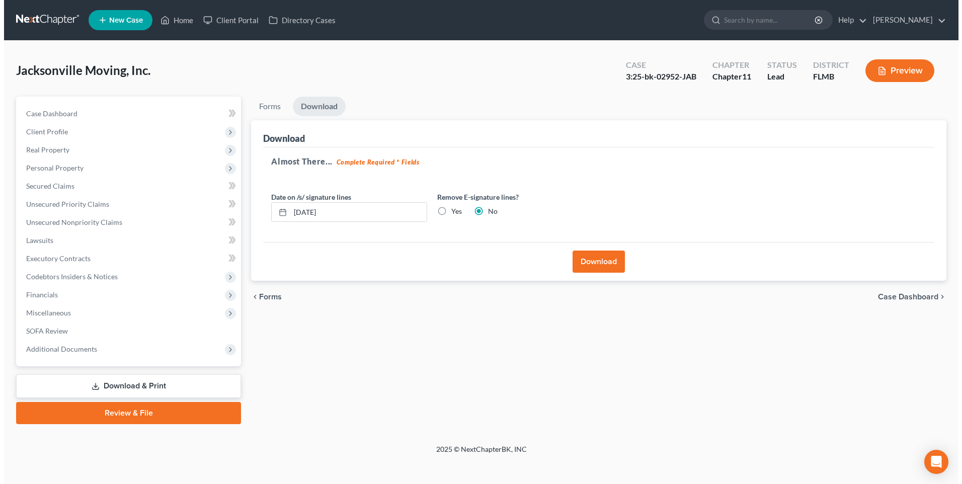
scroll to position [0, 0]
click at [605, 256] on button "Download" at bounding box center [600, 262] width 52 height 22
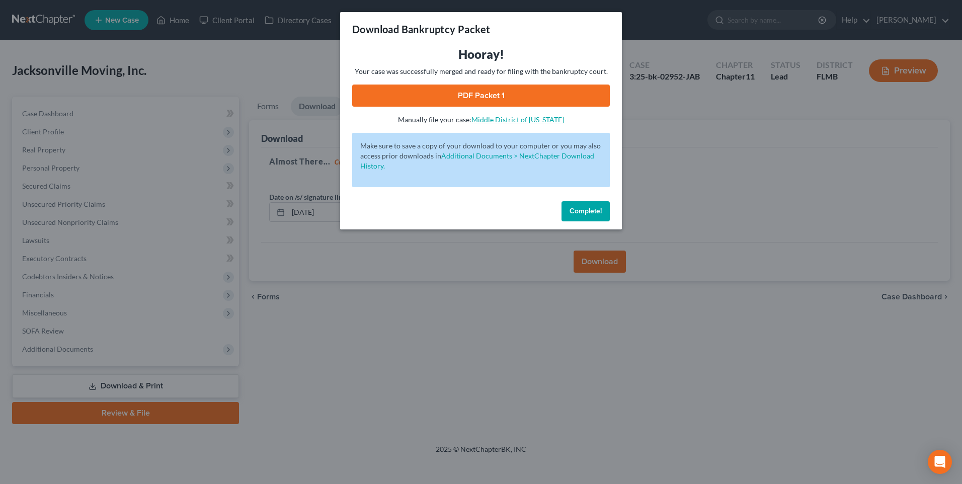
click at [525, 86] on link "PDF Packet 1" at bounding box center [481, 96] width 258 height 22
